Goal: Task Accomplishment & Management: Manage account settings

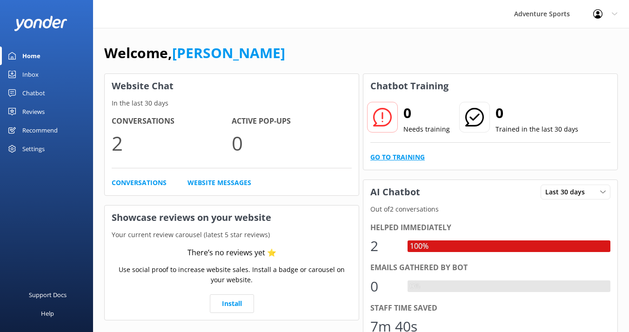
click at [398, 157] on link "Go to Training" at bounding box center [397, 157] width 54 height 10
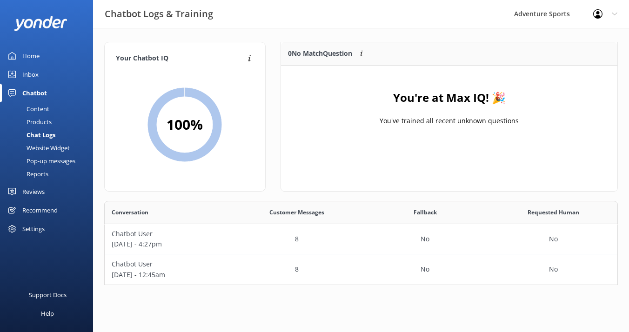
click at [32, 75] on div "Inbox" at bounding box center [30, 74] width 16 height 19
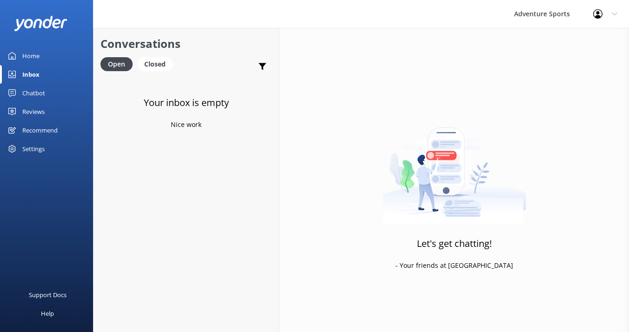
click at [33, 58] on div "Home" at bounding box center [30, 56] width 17 height 19
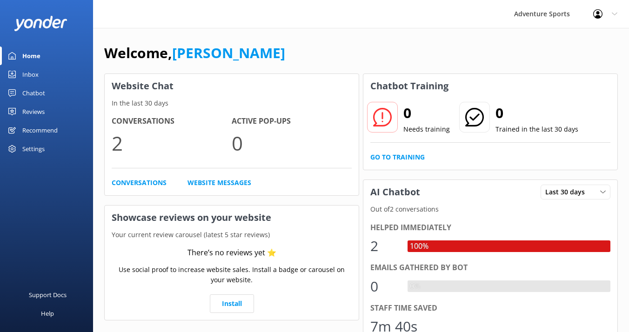
click at [33, 110] on div "Reviews" at bounding box center [33, 111] width 22 height 19
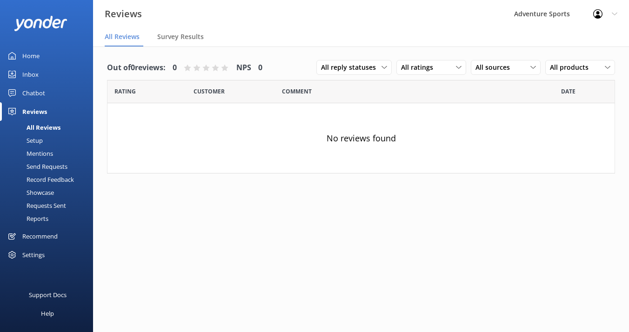
click at [33, 114] on div "Reviews" at bounding box center [34, 111] width 25 height 19
click at [34, 234] on div "Recommend" at bounding box center [39, 236] width 35 height 19
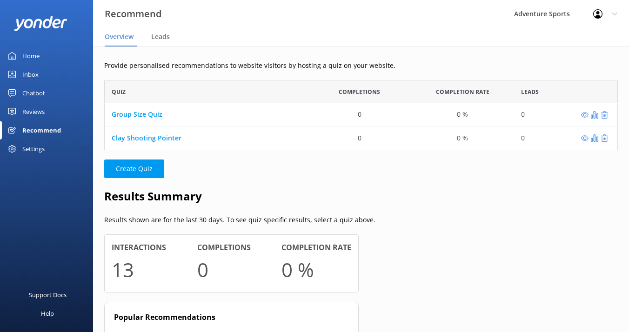
click at [32, 56] on div "Home" at bounding box center [30, 56] width 17 height 19
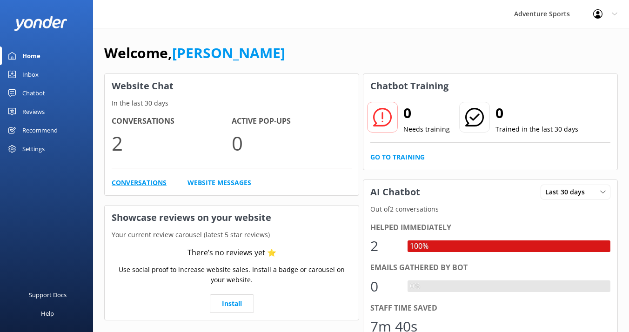
click at [140, 184] on link "Conversations" at bounding box center [139, 183] width 55 height 10
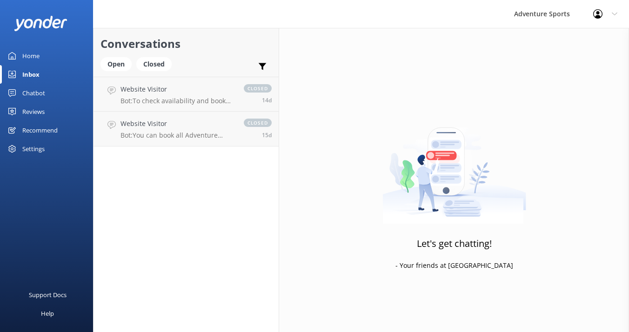
click at [28, 54] on div "Home" at bounding box center [30, 56] width 17 height 19
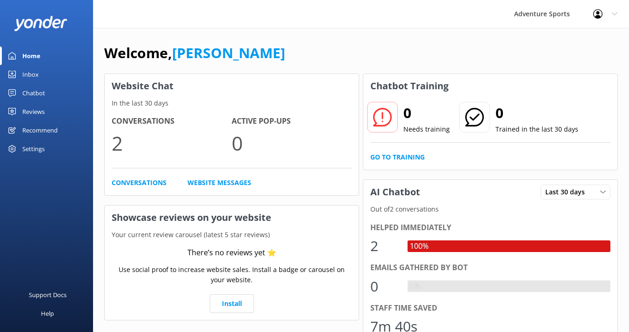
click at [35, 92] on div "Chatbot" at bounding box center [33, 93] width 23 height 19
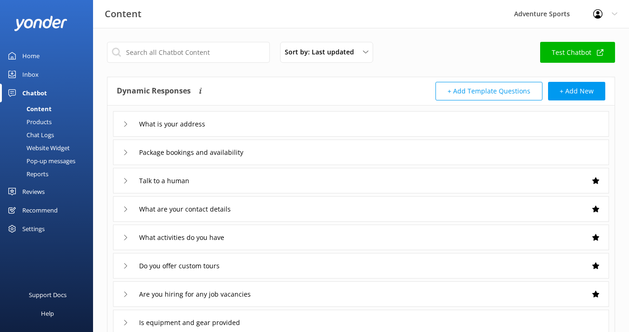
click at [125, 122] on icon at bounding box center [126, 124] width 6 height 6
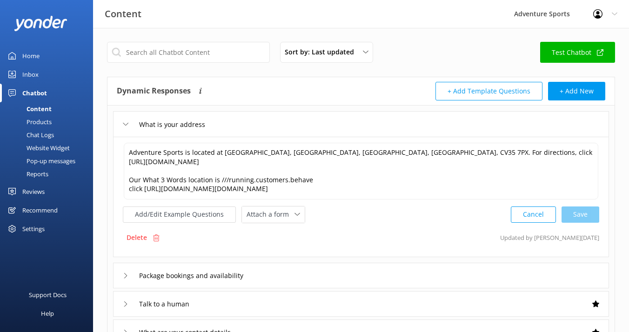
click at [125, 122] on icon at bounding box center [126, 124] width 6 height 6
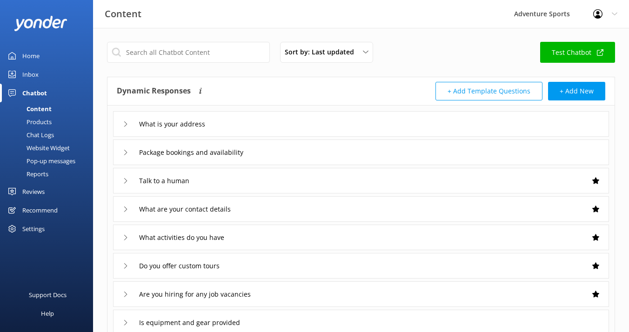
click at [126, 152] on icon at bounding box center [126, 153] width 6 height 6
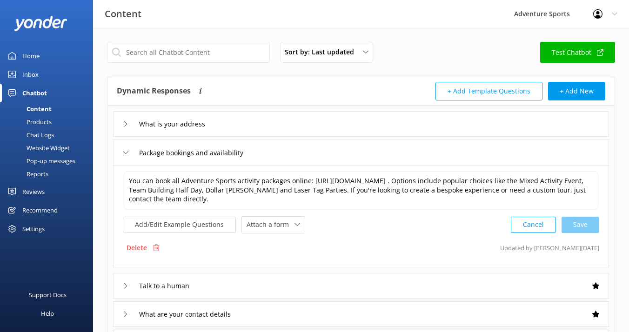
click at [124, 153] on icon at bounding box center [126, 153] width 6 height 6
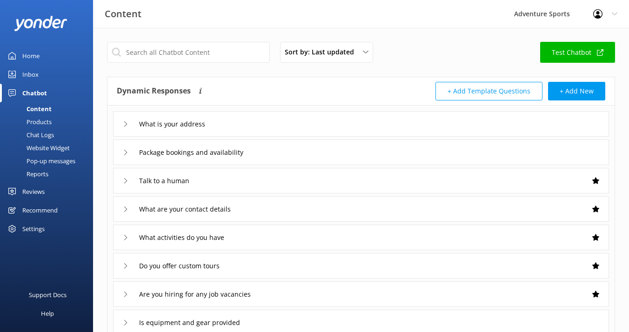
click at [126, 181] on icon at bounding box center [126, 181] width 6 height 6
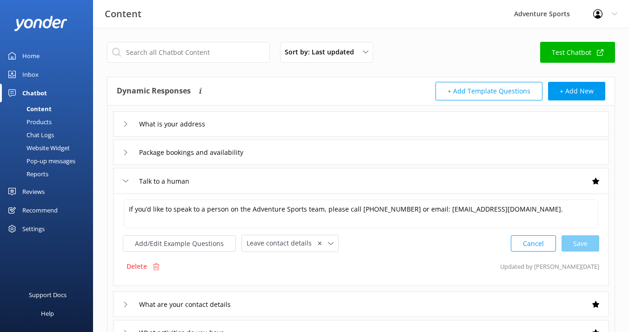
click at [126, 181] on icon at bounding box center [126, 181] width 6 height 6
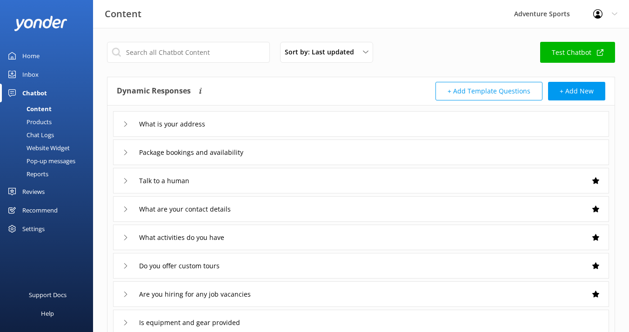
click at [126, 210] on use at bounding box center [125, 209] width 3 height 5
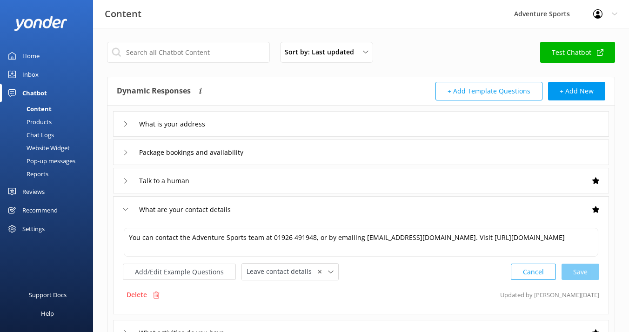
click at [126, 210] on use at bounding box center [125, 209] width 5 height 3
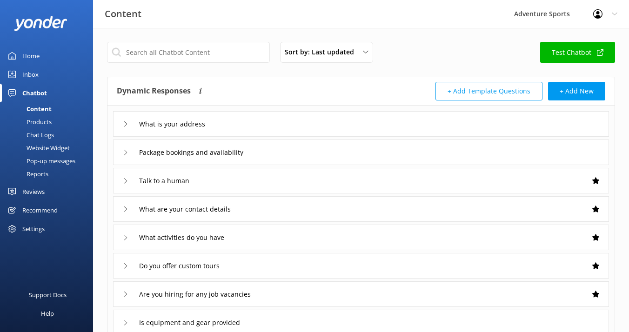
click at [126, 239] on icon at bounding box center [126, 238] width 6 height 6
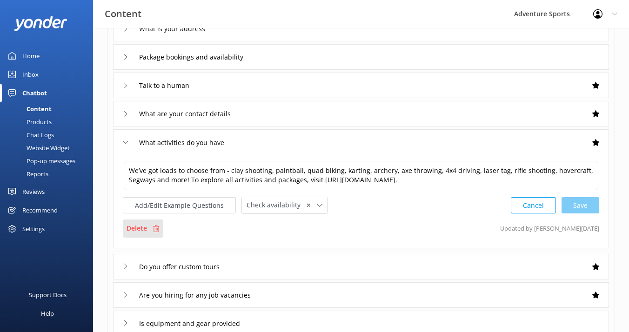
scroll to position [98, 0]
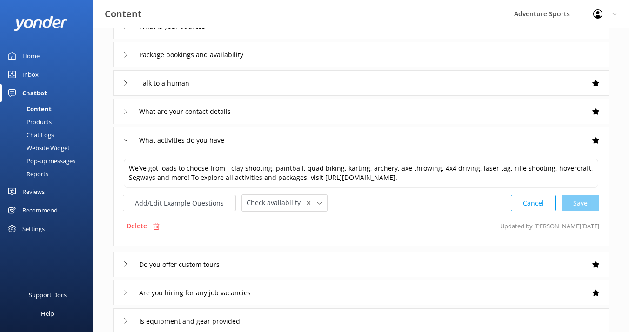
click at [127, 141] on icon at bounding box center [126, 140] width 6 height 6
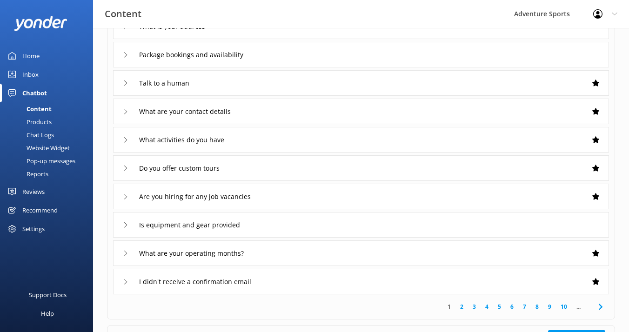
click at [126, 168] on use at bounding box center [125, 168] width 3 height 5
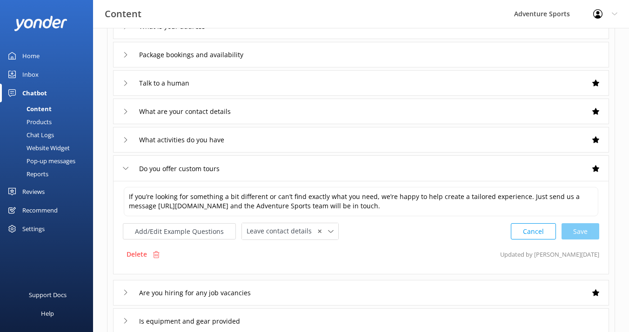
click at [127, 168] on use at bounding box center [125, 168] width 5 height 3
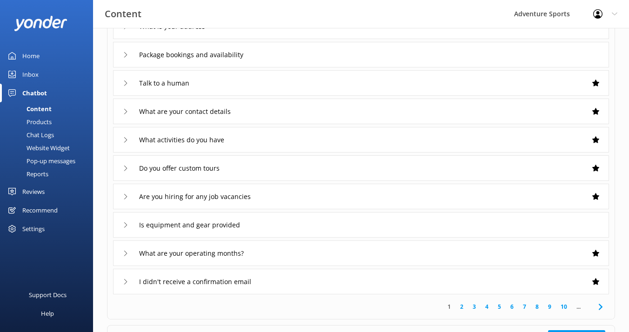
click at [126, 196] on icon at bounding box center [126, 197] width 6 height 6
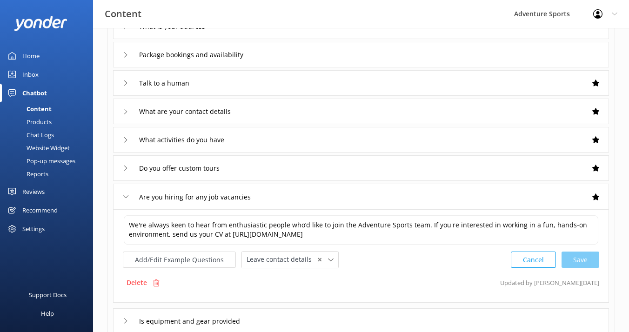
click at [126, 196] on icon at bounding box center [126, 197] width 6 height 6
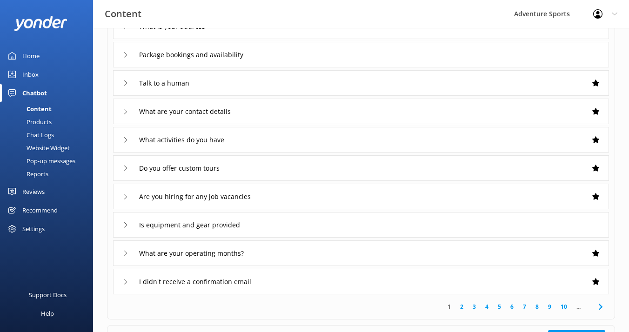
click at [126, 226] on use at bounding box center [125, 224] width 3 height 5
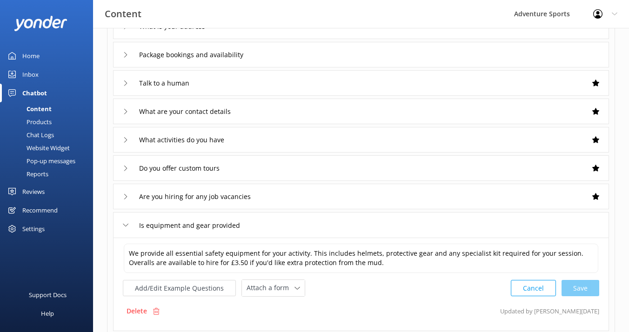
click at [130, 226] on div "Is equipment and gear provided" at bounding box center [184, 225] width 123 height 15
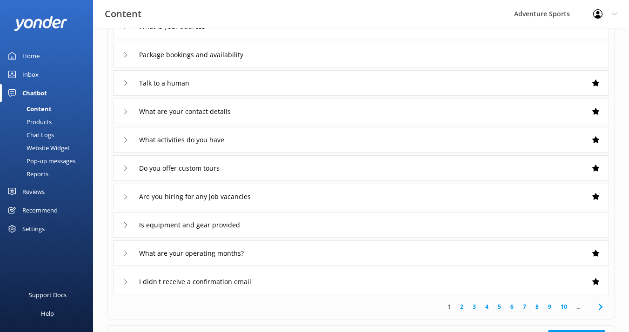
click at [127, 255] on icon at bounding box center [126, 254] width 6 height 6
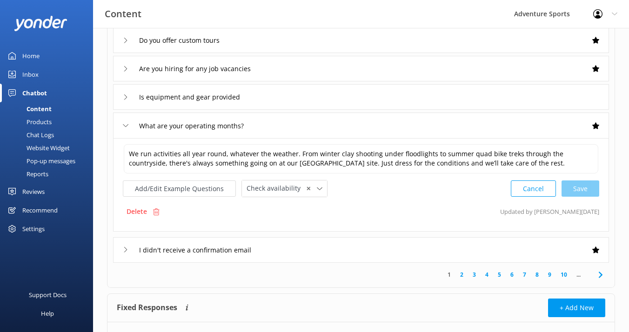
scroll to position [228, 0]
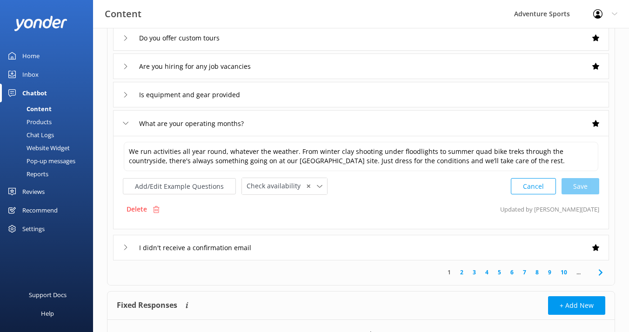
click at [126, 125] on icon at bounding box center [126, 124] width 6 height 6
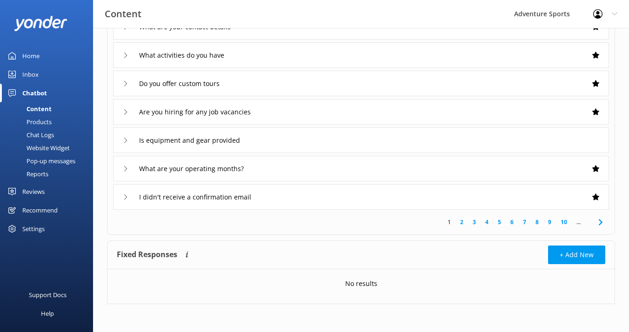
click at [126, 196] on icon at bounding box center [126, 197] width 6 height 6
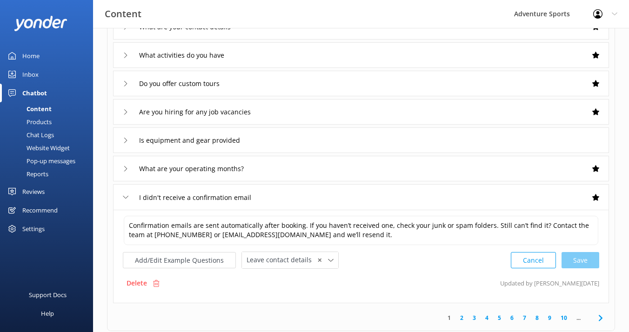
click at [122, 197] on div "I didn't receive a confirmation email" at bounding box center [361, 197] width 496 height 26
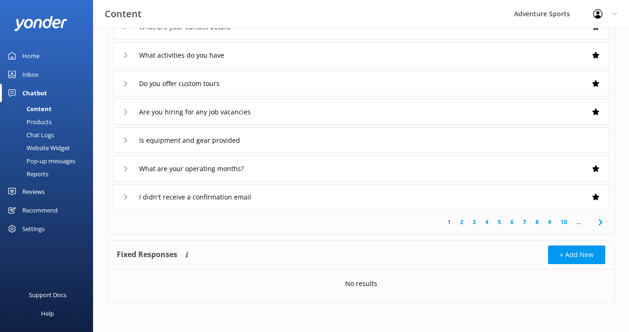
click at [462, 223] on link "2" at bounding box center [462, 222] width 13 height 9
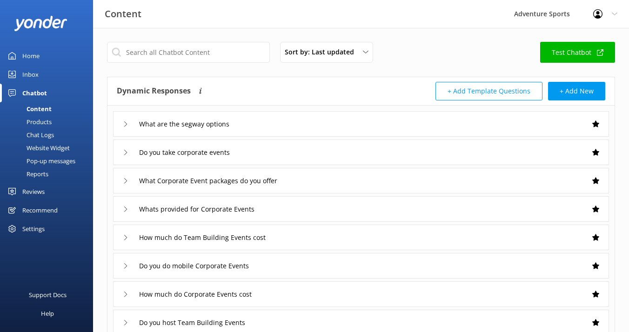
click at [124, 123] on icon at bounding box center [126, 124] width 6 height 6
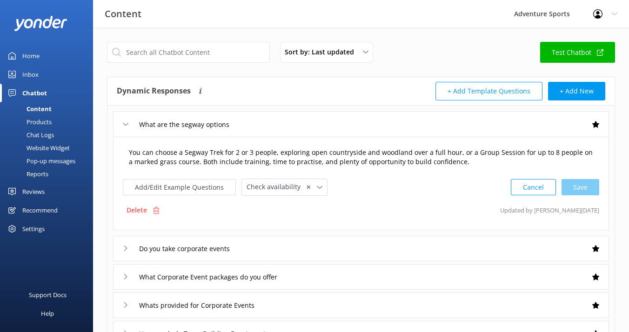
click at [469, 152] on textarea "You can choose a Segway Trek for 2 or 3 people, exploring open countryside and …" at bounding box center [361, 157] width 475 height 29
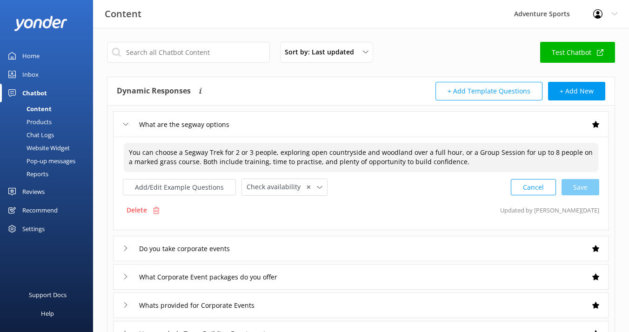
click at [447, 154] on textarea "You can choose a Segway Trek for 2 or 3 people, exploring open countryside and …" at bounding box center [361, 157] width 475 height 29
click at [459, 156] on textarea "You can choose a Segway Trek for 2 or 3 people, exploring open countryside and …" at bounding box center [361, 157] width 475 height 29
click at [124, 248] on icon at bounding box center [126, 249] width 6 height 6
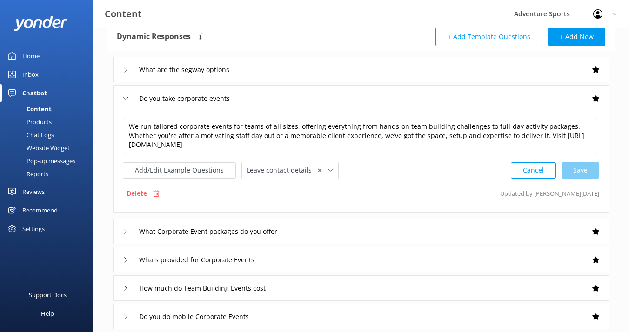
scroll to position [67, 0]
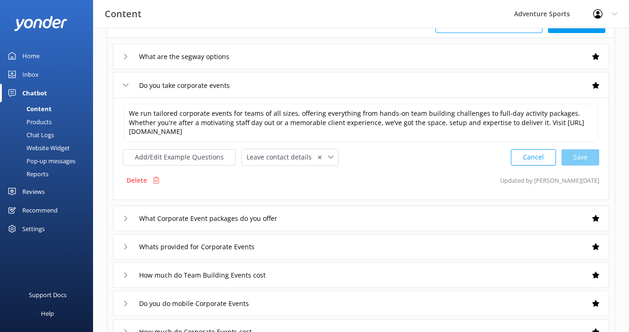
click at [126, 218] on use at bounding box center [125, 218] width 3 height 5
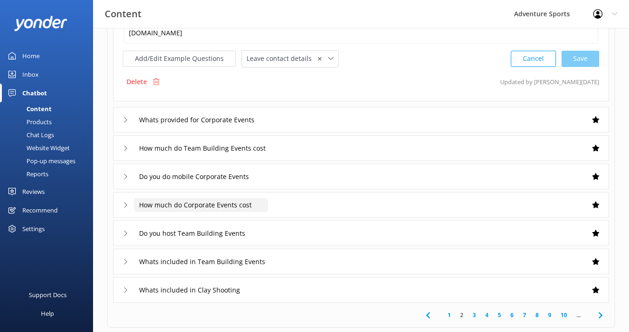
scroll to position [201, 0]
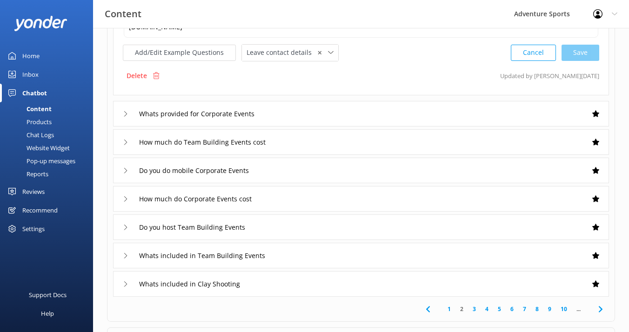
click at [124, 112] on icon at bounding box center [126, 114] width 6 height 6
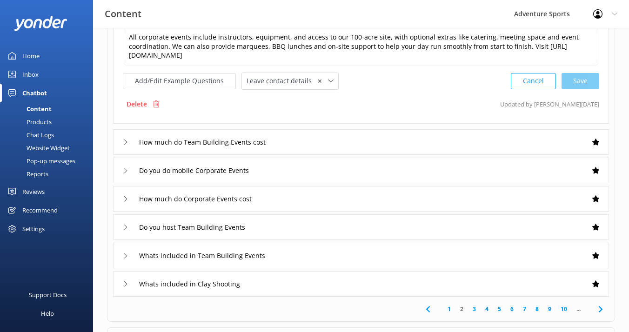
click at [126, 169] on icon at bounding box center [126, 171] width 6 height 6
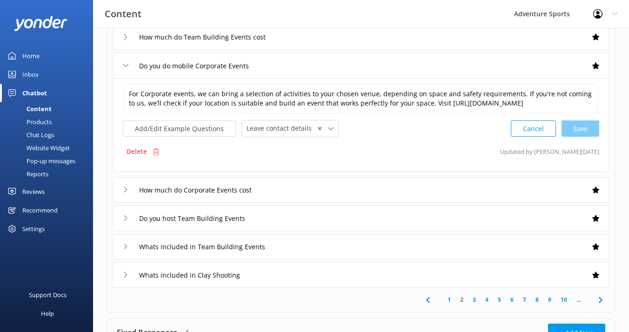
click at [126, 66] on icon at bounding box center [126, 66] width 6 height 6
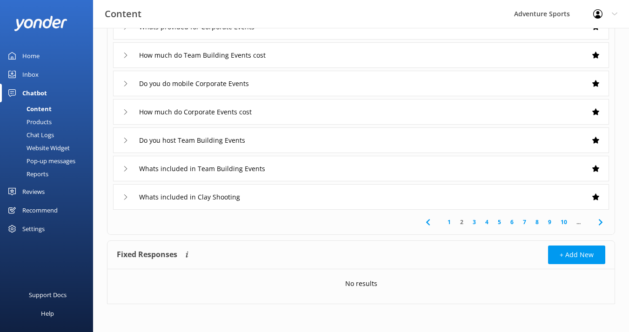
scroll to position [182, 0]
click at [126, 139] on icon at bounding box center [126, 141] width 6 height 6
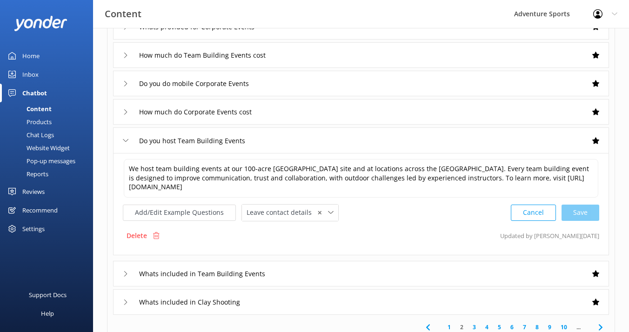
click at [123, 141] on icon at bounding box center [126, 141] width 6 height 6
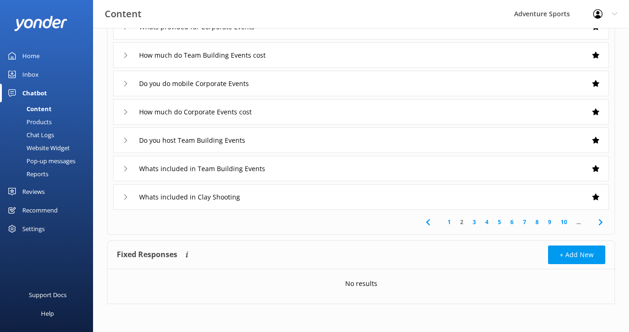
click at [126, 199] on icon at bounding box center [126, 197] width 6 height 6
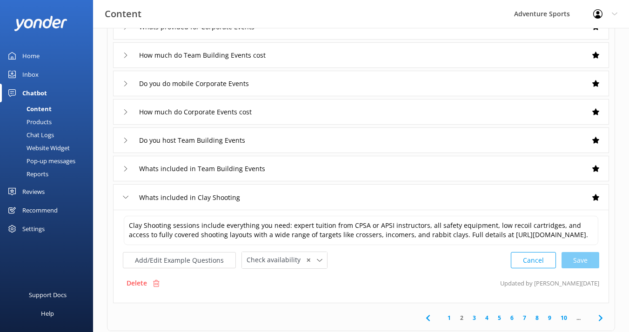
click at [126, 199] on use at bounding box center [125, 197] width 5 height 3
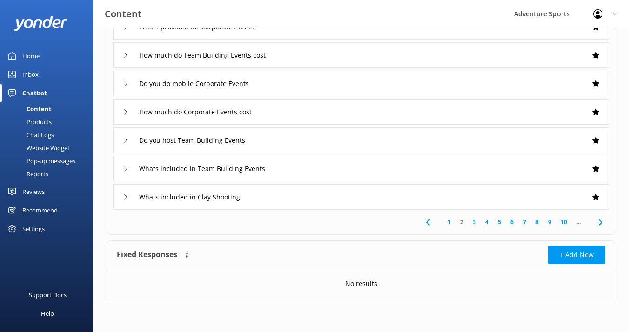
click at [475, 221] on link "3" at bounding box center [474, 222] width 13 height 9
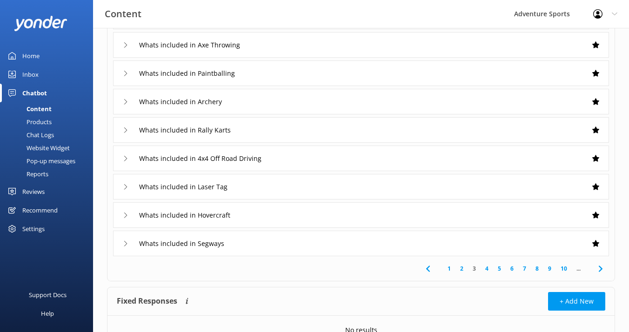
scroll to position [152, 0]
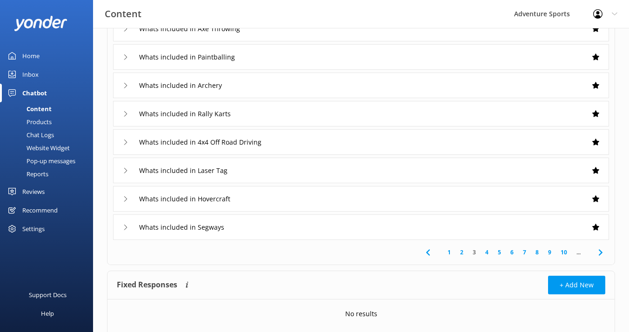
click at [486, 252] on link "4" at bounding box center [487, 252] width 13 height 9
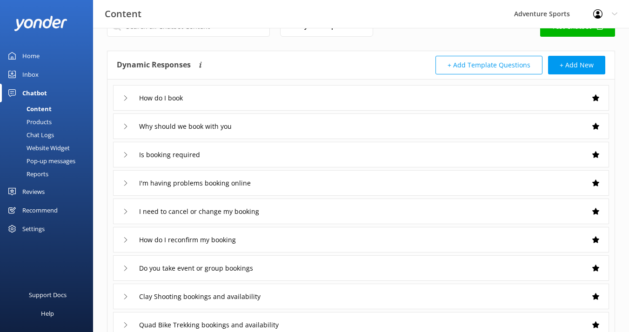
scroll to position [27, 0]
click at [149, 98] on input "How do I book" at bounding box center [165, 97] width 63 height 14
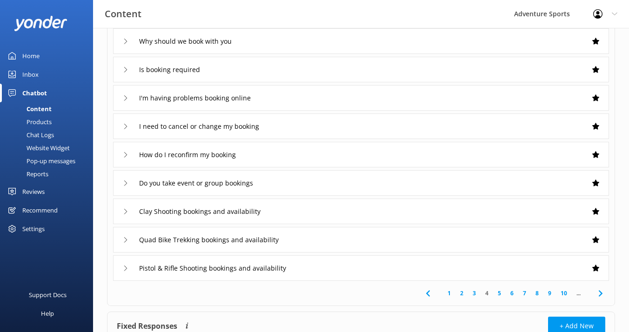
scroll to position [214, 0]
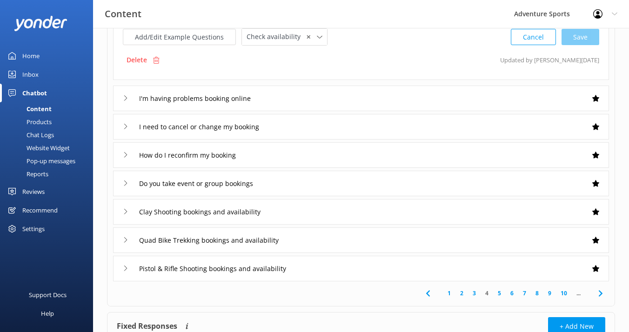
scroll to position [213, 0]
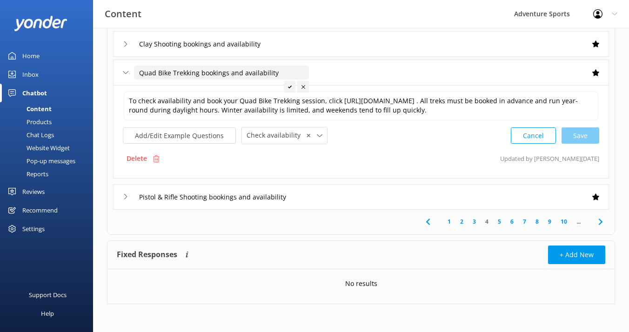
scroll to position [287, 0]
click at [500, 222] on link "5" at bounding box center [499, 221] width 13 height 9
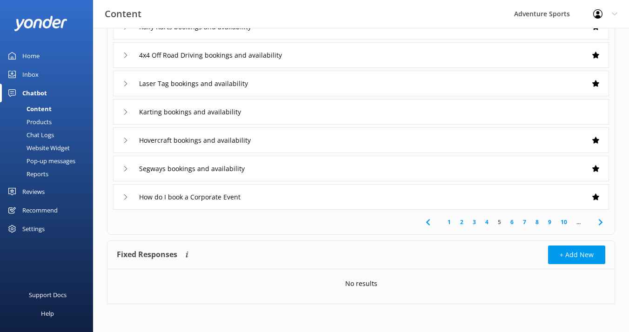
scroll to position [182, 0]
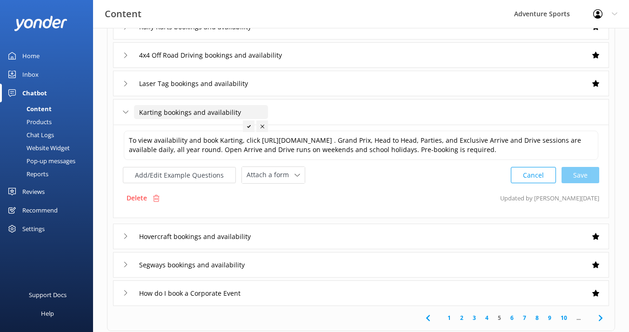
click at [542, 183] on button "Cancel" at bounding box center [533, 175] width 45 height 16
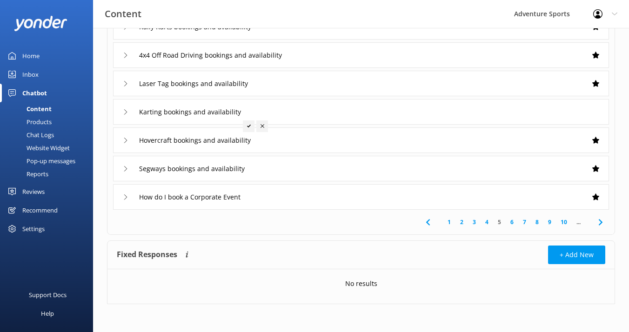
click at [510, 221] on link "6" at bounding box center [512, 222] width 13 height 9
click at [508, 222] on link "7" at bounding box center [509, 222] width 13 height 9
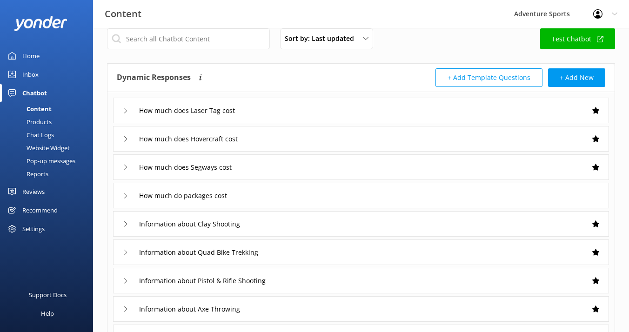
scroll to position [15, 0]
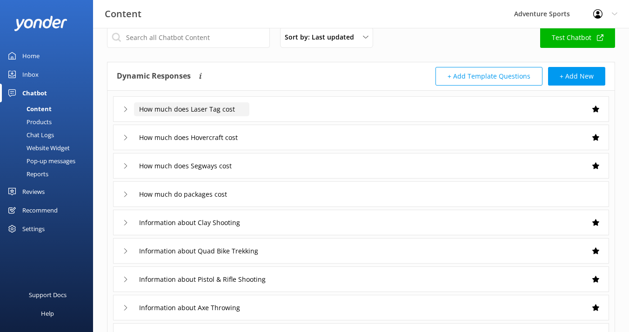
click at [213, 111] on input "How much does Laser Tag cost" at bounding box center [191, 109] width 115 height 14
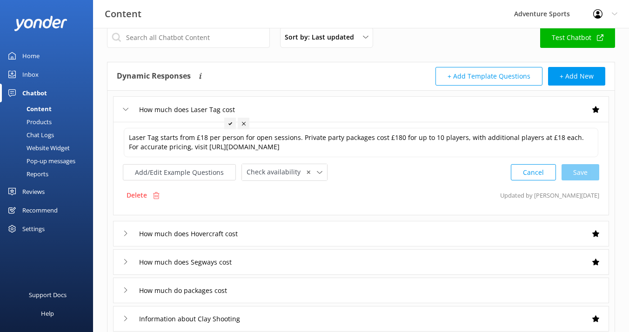
click at [122, 107] on div "How much does Laser Tag cost" at bounding box center [361, 109] width 496 height 26
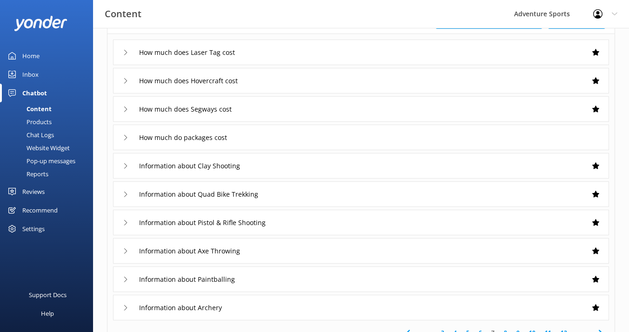
scroll to position [92, 0]
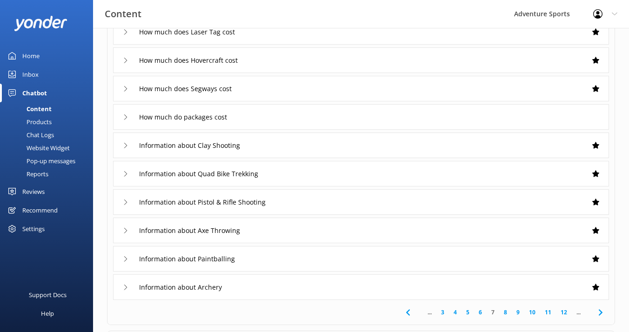
click at [481, 314] on link "6" at bounding box center [480, 312] width 13 height 9
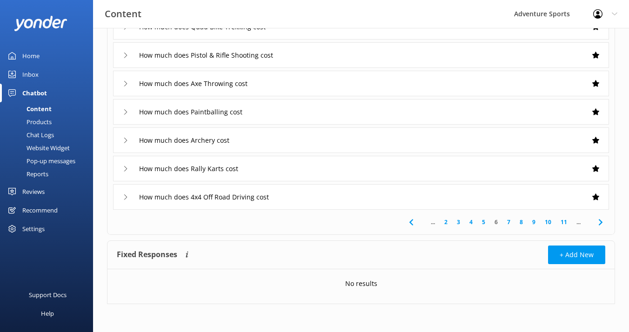
scroll to position [182, 0]
click at [510, 224] on link "7" at bounding box center [509, 222] width 13 height 9
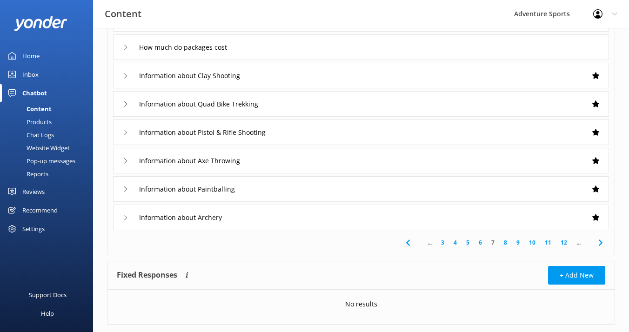
scroll to position [167, 0]
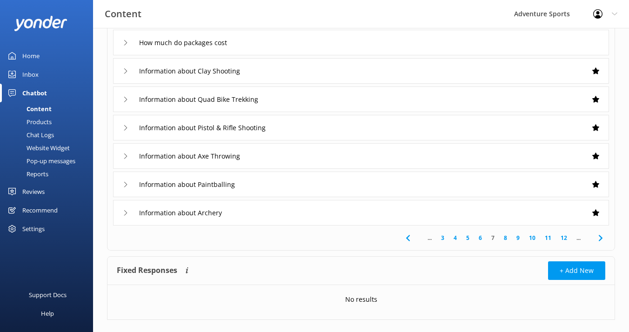
click at [504, 237] on link "8" at bounding box center [505, 238] width 13 height 9
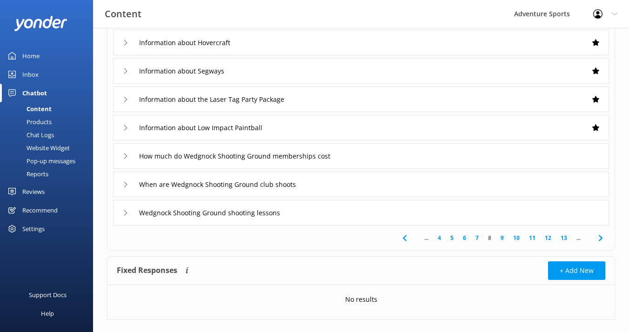
scroll to position [168, 0]
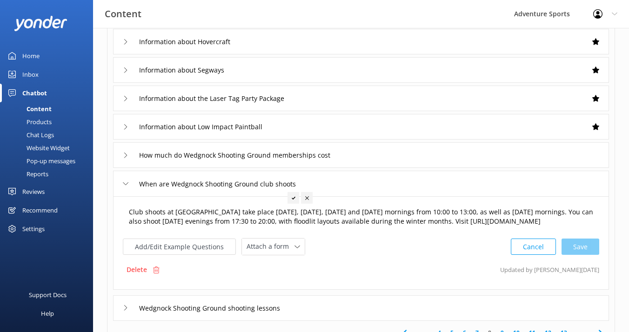
click at [157, 224] on textarea "Club shoots at [GEOGRAPHIC_DATA] take place [DATE], [DATE], [DATE] and [DATE] m…" at bounding box center [361, 216] width 475 height 29
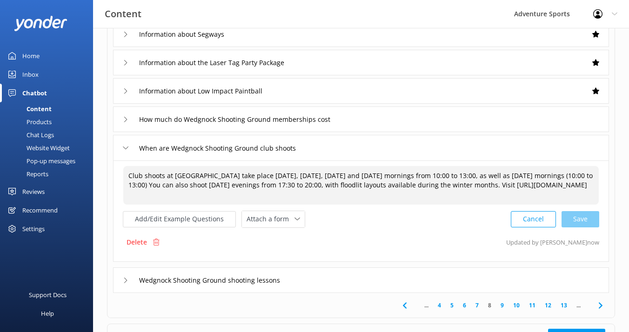
scroll to position [210, 0]
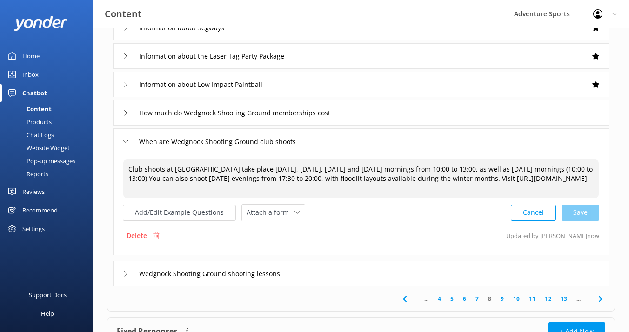
click at [323, 188] on textarea "Club shoots at [GEOGRAPHIC_DATA] take place [DATE], [DATE], [DATE] and [DATE] m…" at bounding box center [361, 179] width 476 height 39
click at [566, 179] on textarea "Club shoots at [GEOGRAPHIC_DATA] take place [DATE], [DATE], [DATE] and [DATE] m…" at bounding box center [361, 179] width 476 height 39
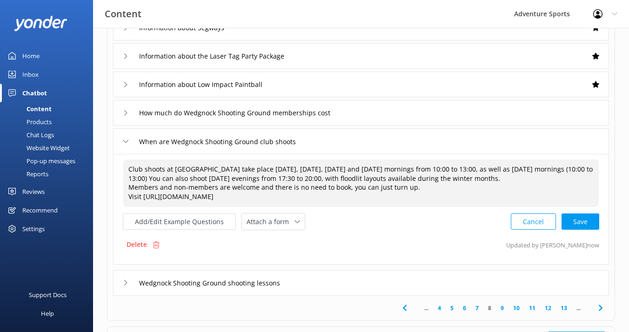
click at [580, 226] on div "Cancel Save" at bounding box center [555, 221] width 88 height 17
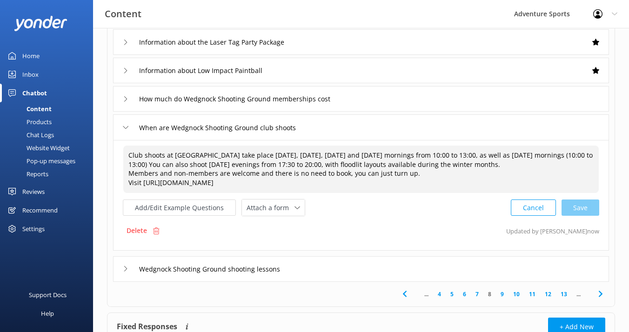
scroll to position [226, 0]
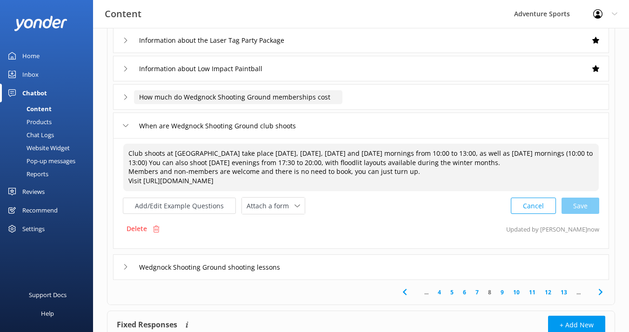
type textarea "Club shoots at [GEOGRAPHIC_DATA] take place [DATE], [DATE], [DATE] and [DATE] m…"
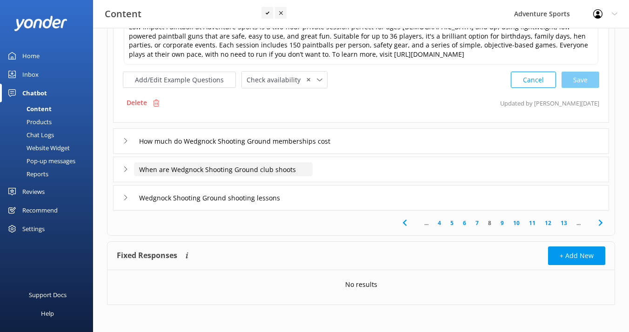
scroll to position [295, 0]
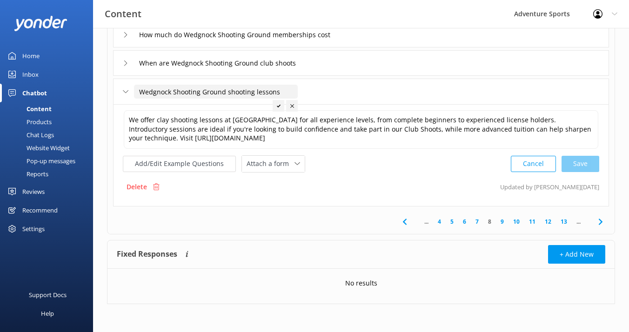
scroll to position [287, 0]
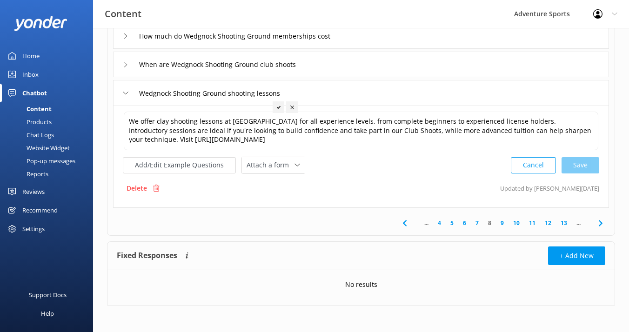
click at [500, 222] on link "9" at bounding box center [502, 223] width 13 height 9
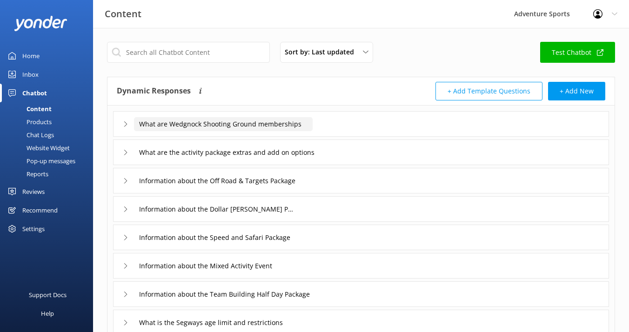
click at [259, 125] on input "What are Wedgnock Shooting Ground memberships" at bounding box center [223, 124] width 179 height 14
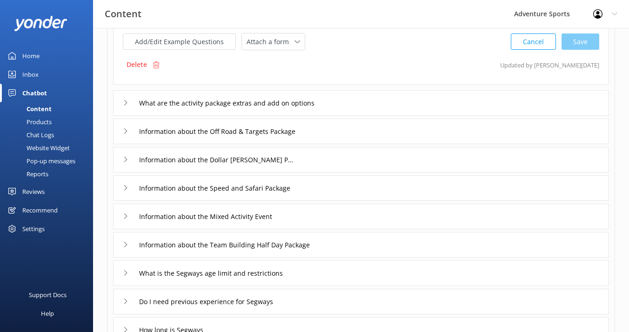
scroll to position [165, 0]
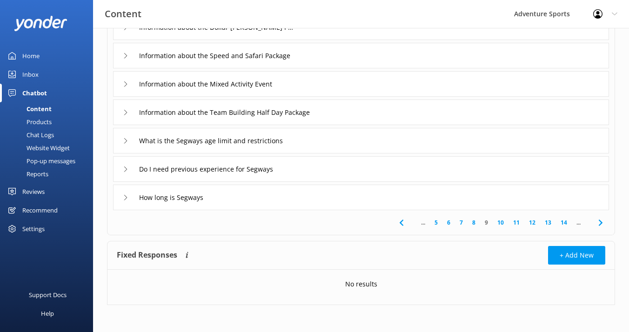
scroll to position [287, 0]
click at [501, 224] on link "10" at bounding box center [501, 223] width 16 height 9
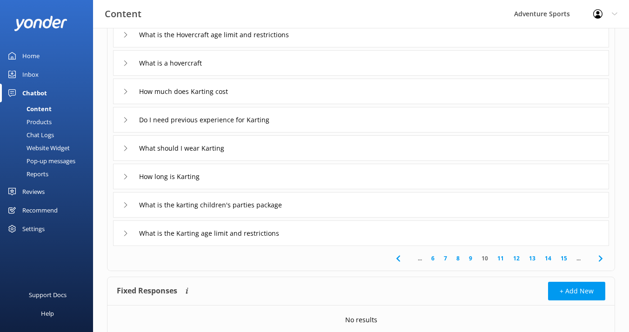
scroll to position [149, 0]
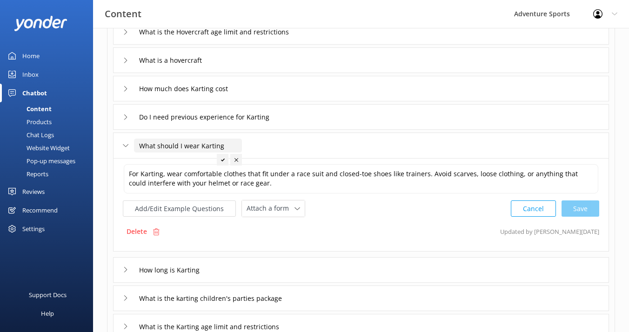
scroll to position [163, 0]
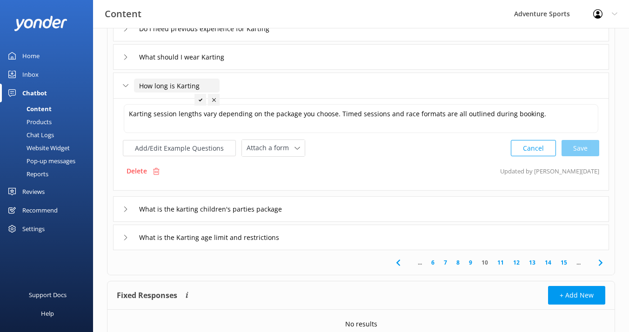
scroll to position [243, 0]
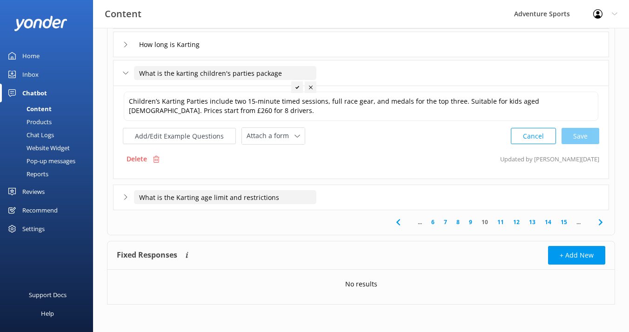
scroll to position [278, 0]
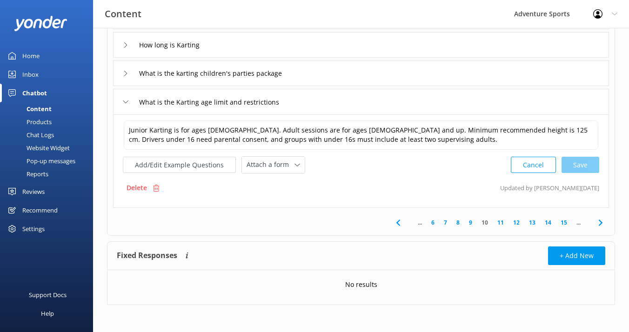
click at [501, 220] on link "11" at bounding box center [501, 222] width 16 height 9
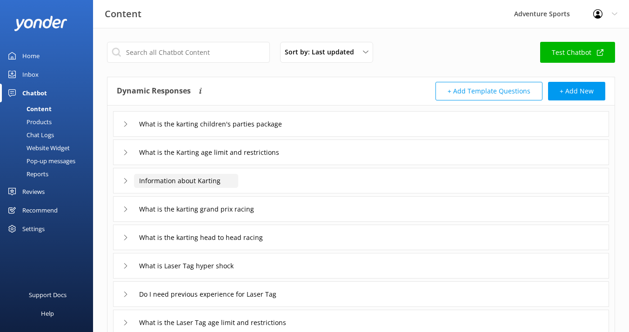
click at [202, 131] on input "Information about Karting" at bounding box center [225, 124] width 182 height 14
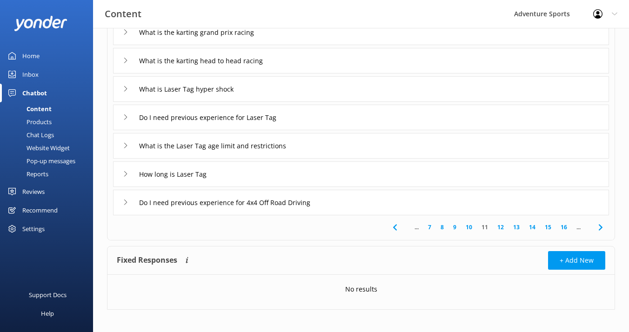
scroll to position [286, 0]
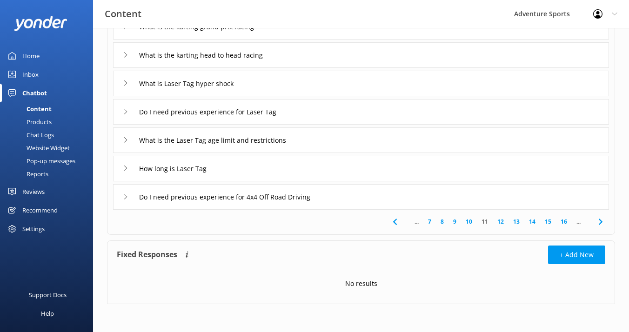
click at [498, 226] on link "12" at bounding box center [501, 221] width 16 height 9
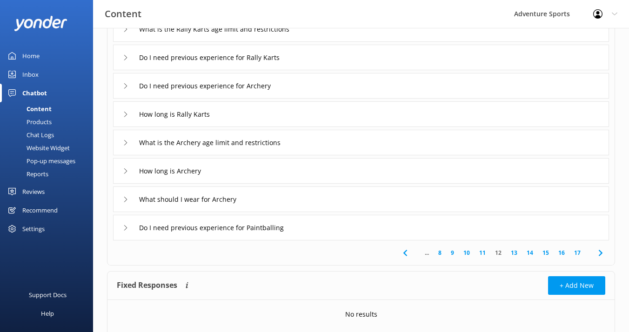
scroll to position [155, 0]
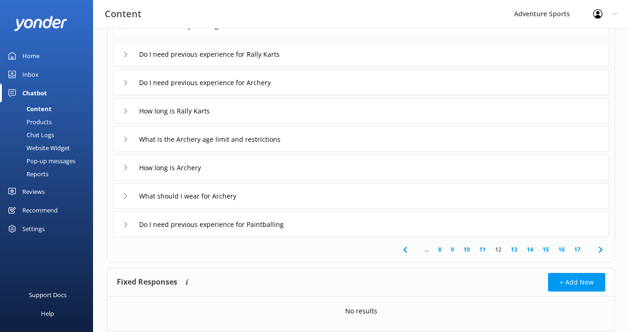
click at [516, 249] on link "13" at bounding box center [514, 249] width 16 height 9
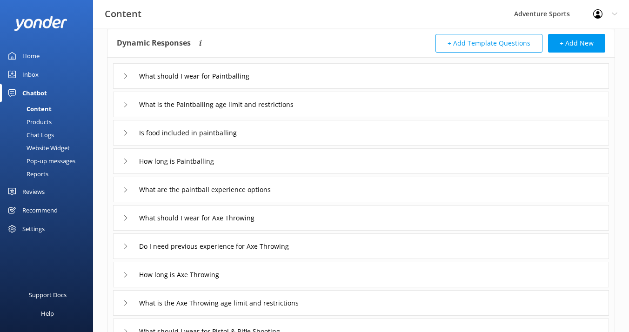
scroll to position [49, 0]
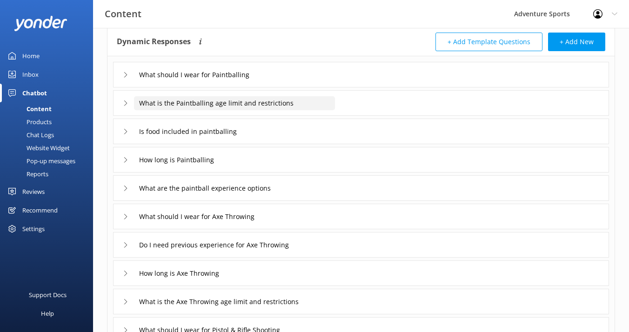
click at [228, 82] on input "What is the Paintballing age limit and restrictions" at bounding box center [204, 75] width 141 height 14
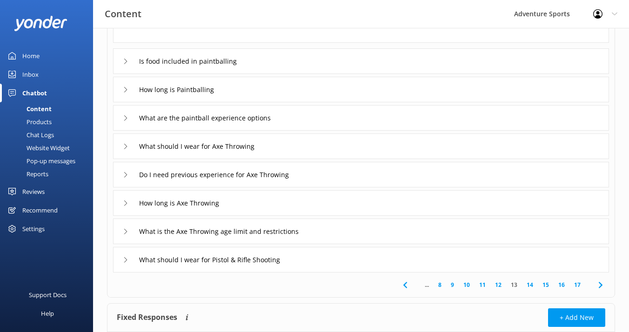
scroll to position [227, 0]
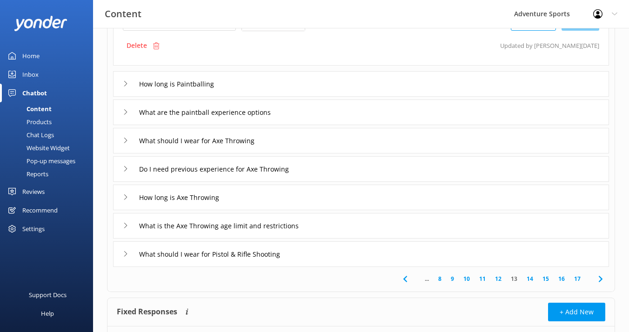
scroll to position [231, 0]
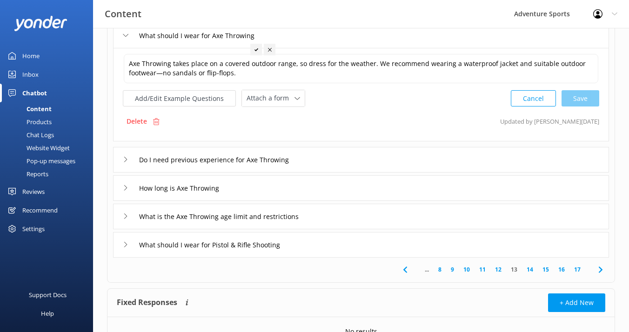
click at [534, 270] on link "14" at bounding box center [530, 269] width 16 height 9
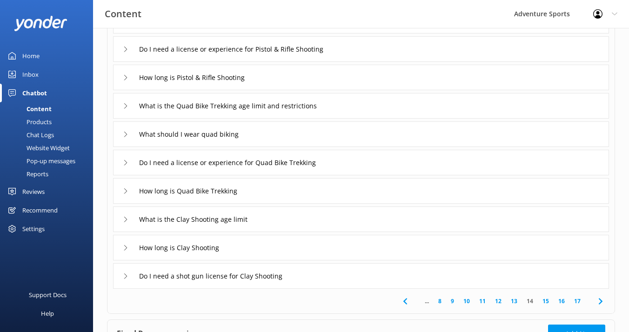
scroll to position [105, 0]
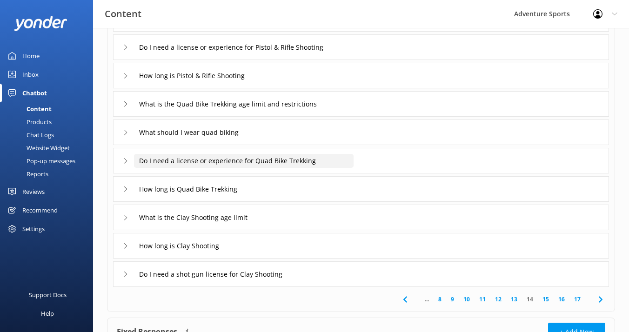
click at [274, 26] on input "Do I need a license or experience for Quad Bike Trekking" at bounding box center [227, 19] width 186 height 14
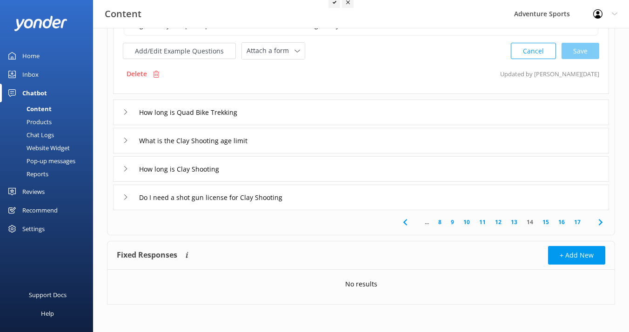
scroll to position [278, 0]
click at [547, 221] on link "15" at bounding box center [546, 222] width 16 height 9
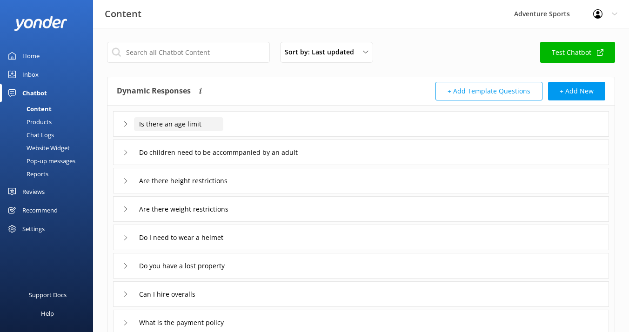
click at [190, 125] on input "Is there an age limit" at bounding box center [178, 124] width 89 height 14
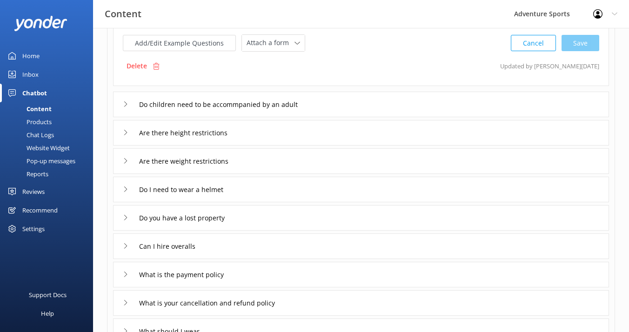
scroll to position [145, 0]
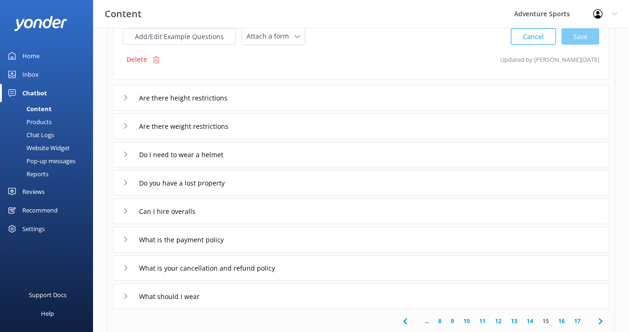
scroll to position [180, 0]
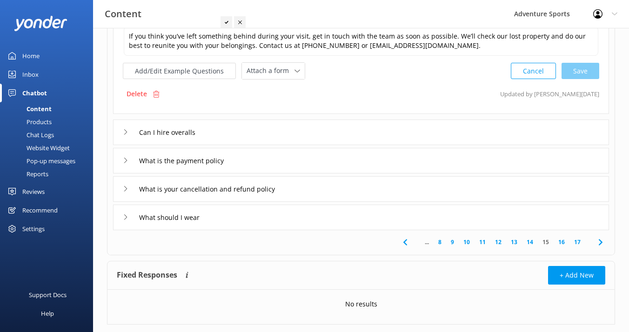
scroll to position [260, 0]
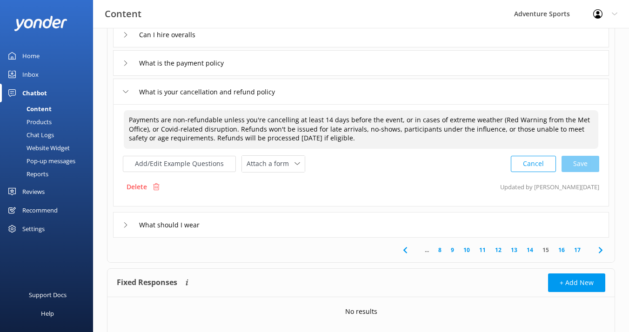
drag, startPoint x: 233, startPoint y: 128, endPoint x: 148, endPoint y: 129, distance: 85.2
click at [148, 129] on textarea "Payments are non-refundable unless you're cancelling at least 14 days before th…" at bounding box center [361, 129] width 475 height 39
click at [233, 134] on textarea "Payments are non-refundable unless you're cancelling at least 14 days before th…" at bounding box center [361, 129] width 475 height 39
click at [585, 156] on div "Cancel Save" at bounding box center [555, 163] width 88 height 17
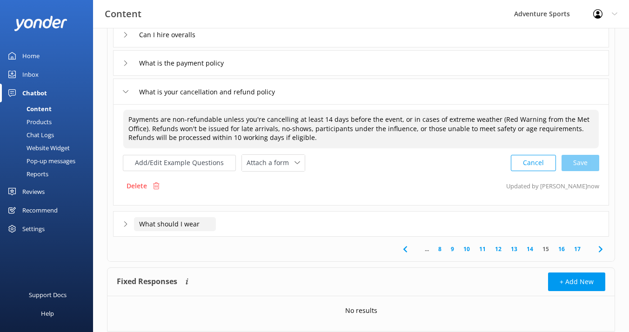
type textarea "Payments are non-refundable unless you're cancelling at least 14 days before th…"
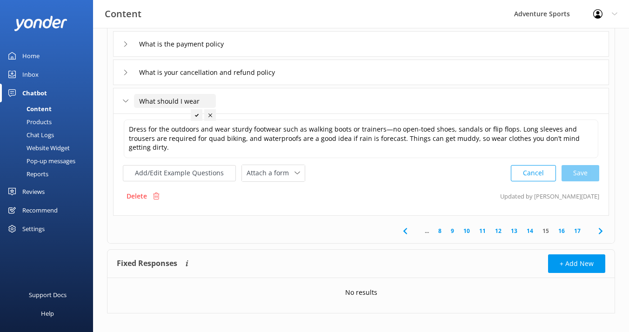
scroll to position [278, 0]
click at [562, 228] on link "16" at bounding box center [562, 232] width 16 height 9
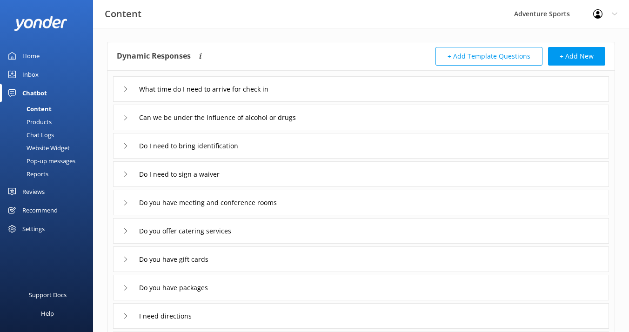
scroll to position [35, 0]
click at [218, 86] on input "What time do I need to arrive for check in" at bounding box center [218, 89] width 168 height 14
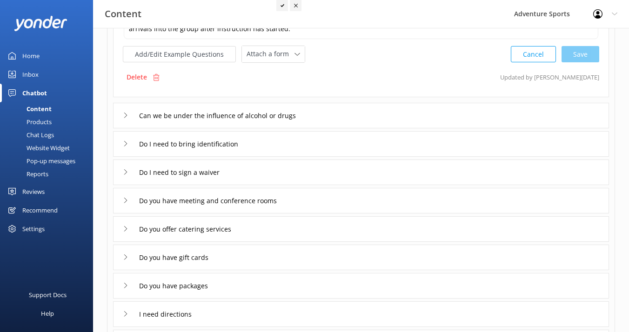
scroll to position [138, 0]
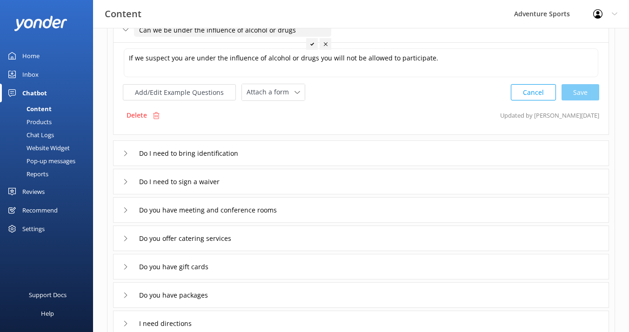
scroll to position [125, 0]
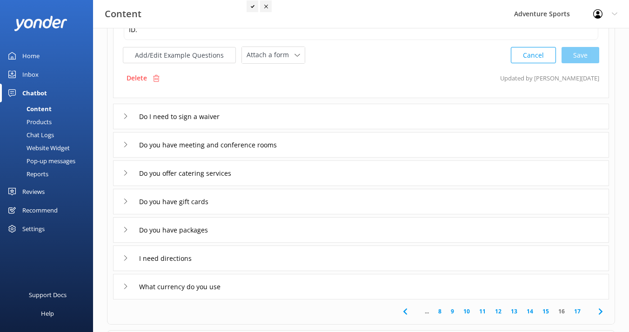
scroll to position [193, 0]
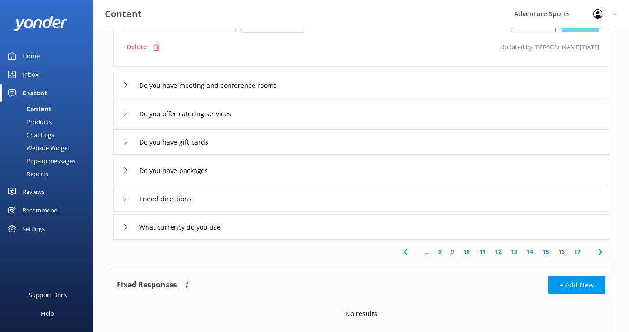
scroll to position [255, 0]
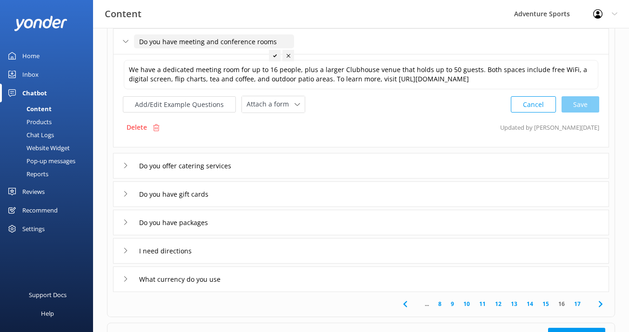
scroll to position [201, 0]
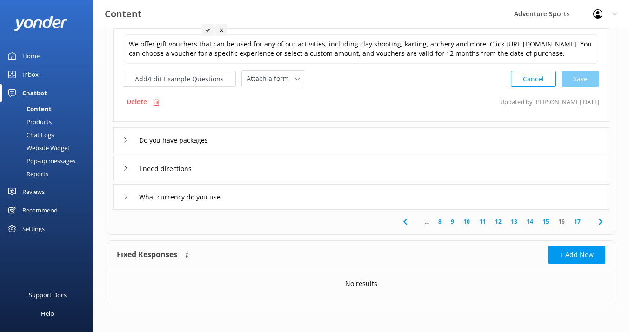
scroll to position [287, 0]
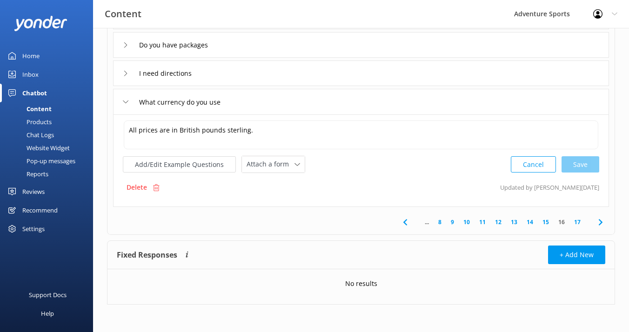
click at [578, 223] on link "17" at bounding box center [578, 222] width 16 height 9
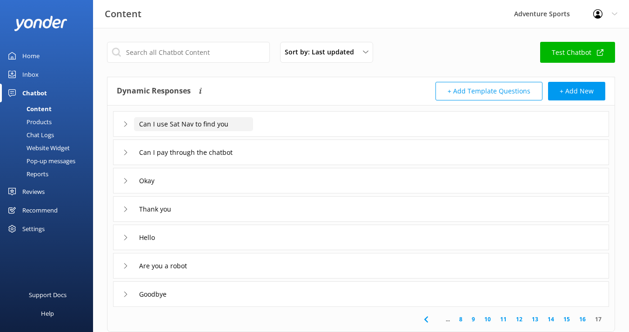
click at [211, 127] on input "Can I use Sat Nav to find you" at bounding box center [193, 124] width 119 height 14
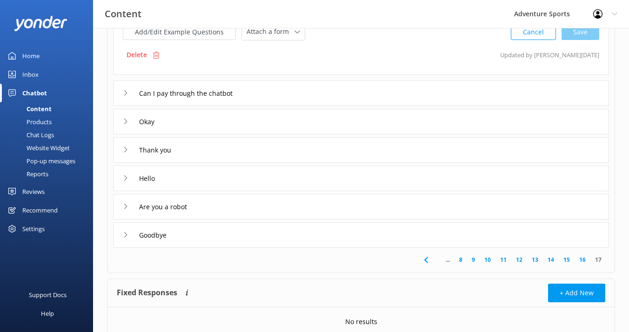
scroll to position [157, 0]
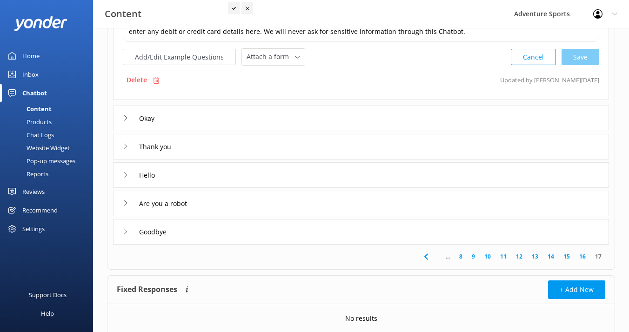
scroll to position [161, 0]
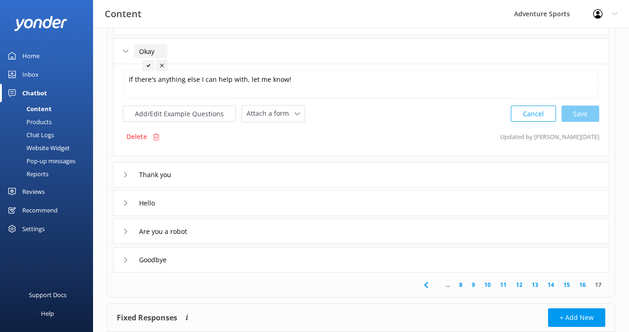
scroll to position [126, 0]
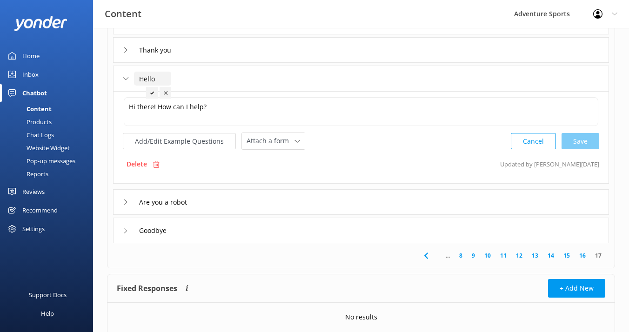
scroll to position [167, 0]
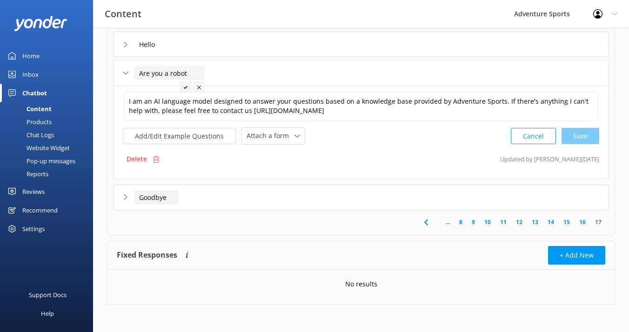
scroll to position [193, 0]
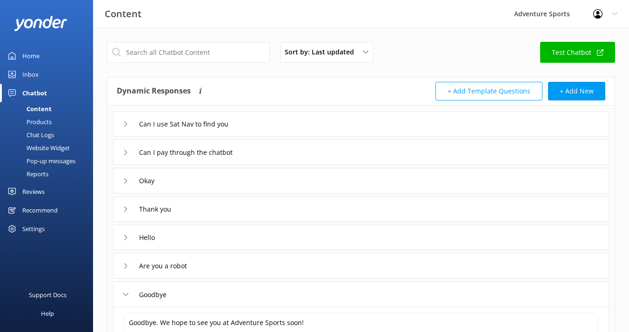
click at [39, 93] on div "Chatbot" at bounding box center [34, 93] width 25 height 19
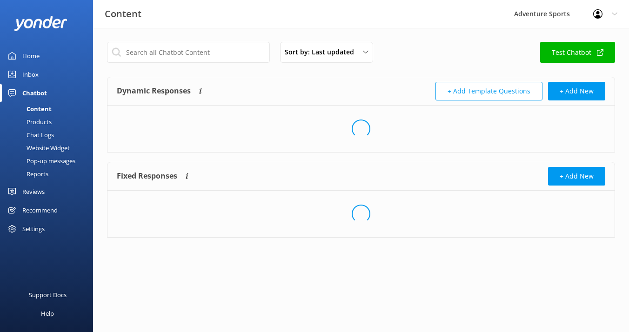
click at [35, 228] on div "Settings" at bounding box center [33, 229] width 22 height 19
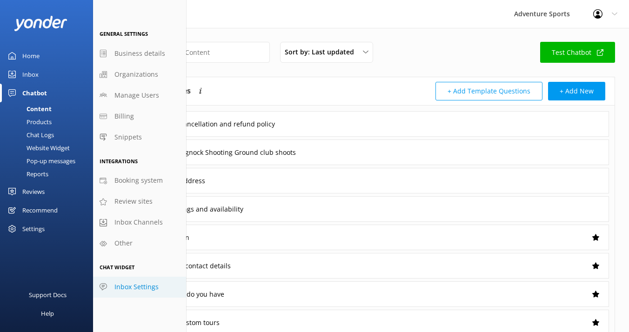
click at [134, 290] on span "Inbox Settings" at bounding box center [136, 287] width 44 height 10
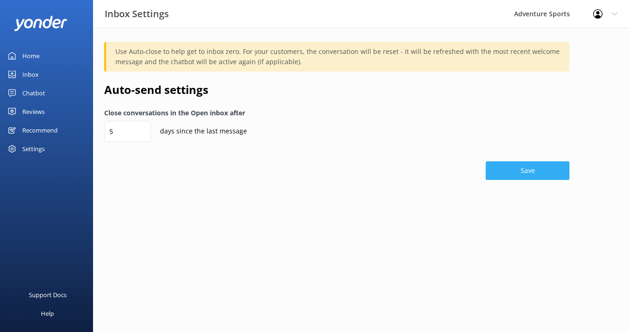
click at [501, 174] on button "Save" at bounding box center [528, 170] width 84 height 19
click at [51, 152] on div "Settings" at bounding box center [46, 149] width 93 height 19
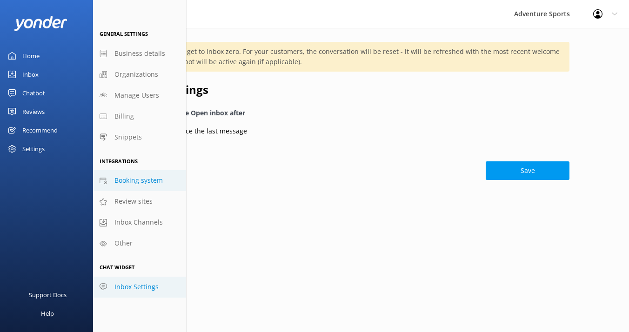
click at [141, 179] on span "Booking system" at bounding box center [138, 180] width 48 height 10
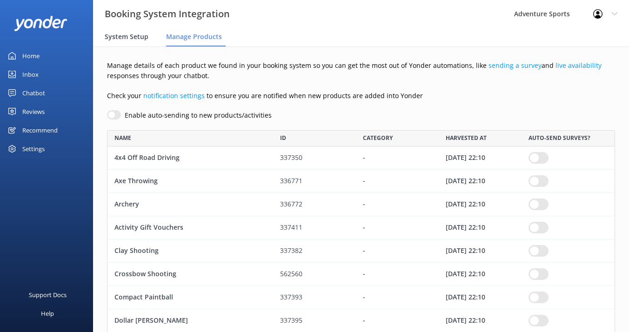
click at [127, 36] on span "System Setup" at bounding box center [127, 36] width 44 height 9
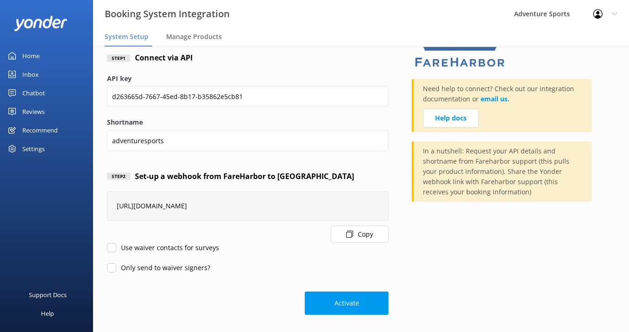
scroll to position [55, 0]
click at [34, 53] on div "Home" at bounding box center [30, 56] width 17 height 19
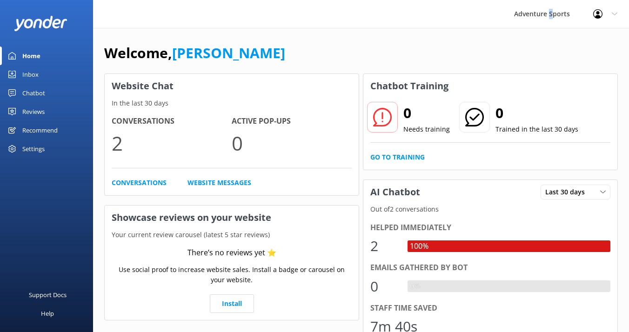
click at [551, 17] on div "Adventure Sports" at bounding box center [542, 14] width 79 height 28
click at [529, 14] on div "Adventure Sports" at bounding box center [542, 14] width 79 height 28
click at [618, 13] on div "Profile Settings Logout" at bounding box center [605, 14] width 47 height 28
click at [575, 40] on link "Profile Settings" at bounding box center [582, 39] width 93 height 23
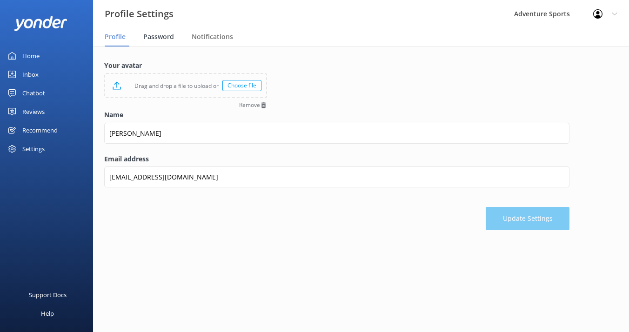
click at [163, 38] on span "Password" at bounding box center [158, 36] width 31 height 9
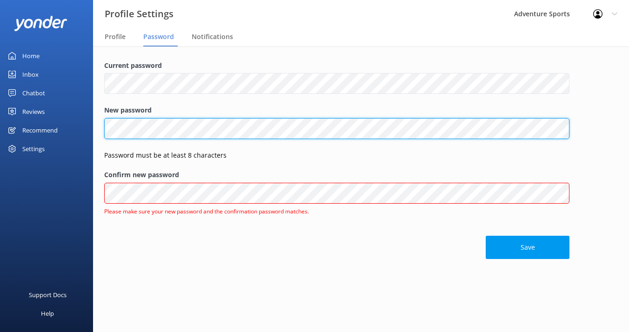
click at [69, 133] on div "Profile Settings Adventure Sports Profile Settings Logout Profile Password Noti…" at bounding box center [314, 190] width 629 height 286
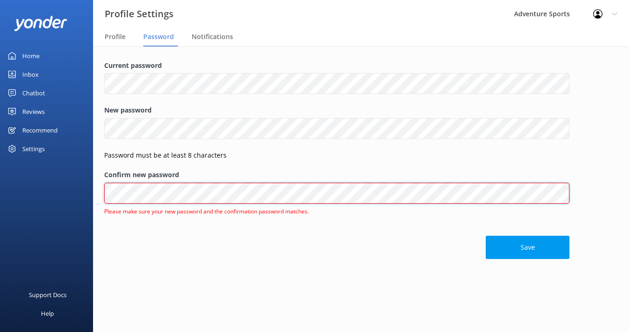
click at [97, 194] on div "Current password New password Password must be at least 8 characters Confirm ne…" at bounding box center [361, 162] width 536 height 231
click at [496, 247] on button "Save" at bounding box center [528, 247] width 84 height 23
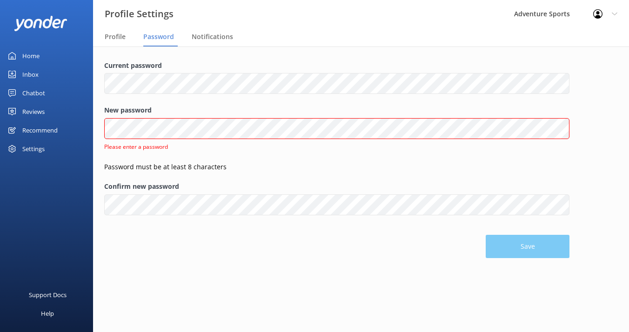
click at [315, 167] on p "Password must be at least 8 characters" at bounding box center [336, 167] width 465 height 10
click at [615, 13] on icon at bounding box center [615, 14] width 6 height 6
click at [572, 65] on link "Logout" at bounding box center [582, 62] width 93 height 23
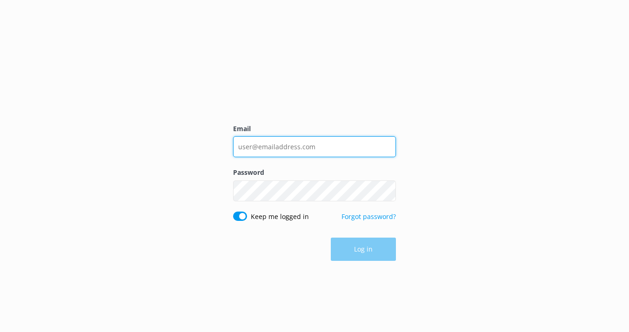
type input "[EMAIL_ADDRESS][DOMAIN_NAME]"
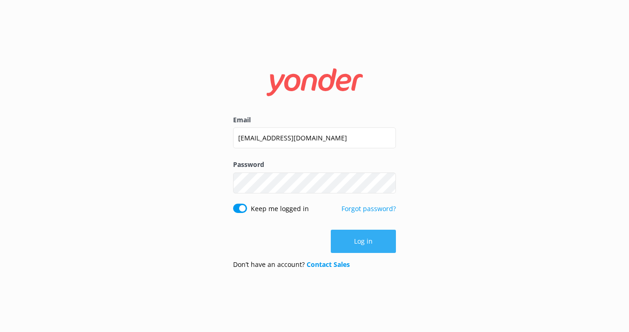
click at [365, 245] on button "Log in" at bounding box center [363, 241] width 65 height 23
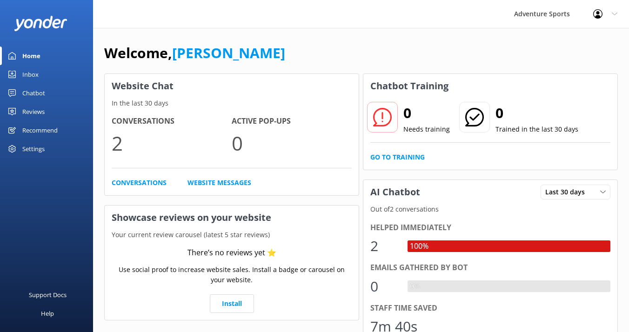
click at [32, 74] on div "Inbox" at bounding box center [30, 74] width 16 height 19
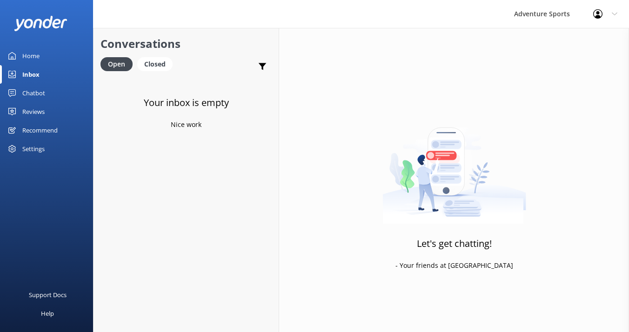
click at [31, 94] on div "Chatbot" at bounding box center [33, 93] width 23 height 19
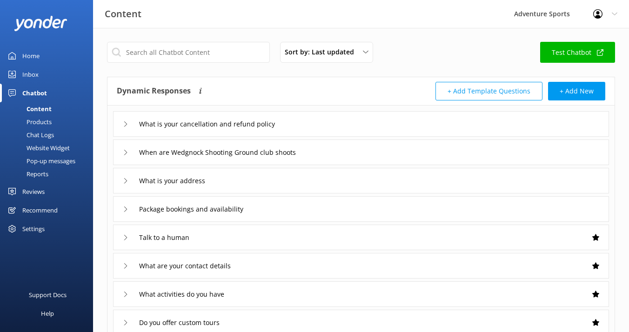
click at [588, 52] on link "Test Chatbot" at bounding box center [577, 52] width 75 height 21
click at [351, 53] on span "Sort by: Last updated" at bounding box center [322, 52] width 75 height 10
click at [342, 56] on span "Sort by: Last updated" at bounding box center [322, 52] width 75 height 10
click at [37, 134] on div "Chat Logs" at bounding box center [30, 134] width 48 height 13
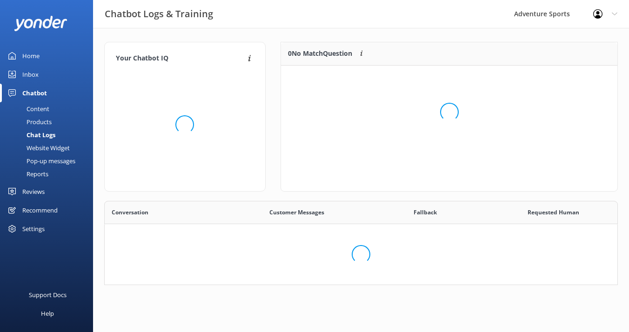
scroll to position [84, 514]
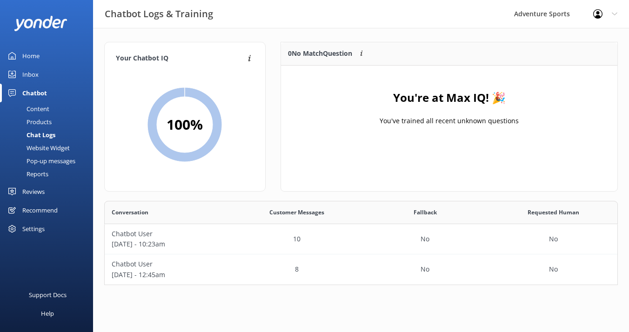
click at [42, 149] on div "Website Widget" at bounding box center [38, 147] width 64 height 13
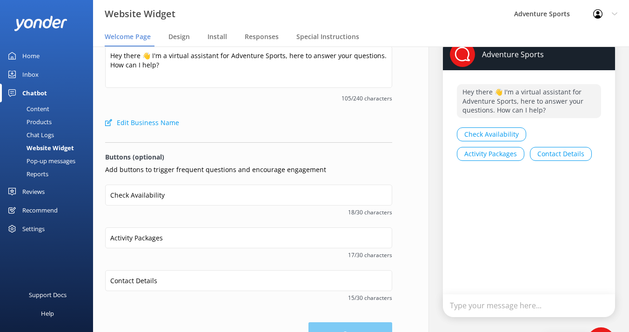
scroll to position [20, 0]
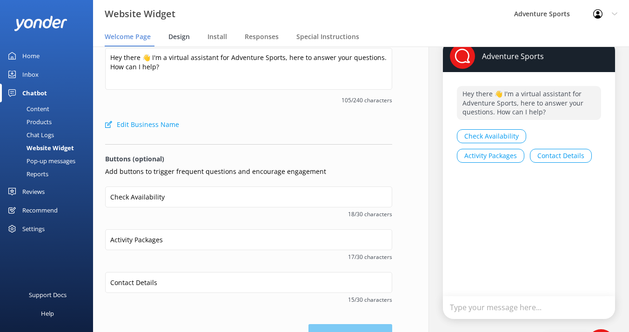
click at [177, 34] on span "Design" at bounding box center [178, 36] width 21 height 9
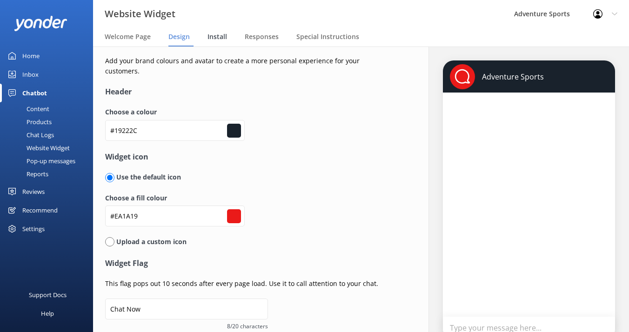
click at [217, 38] on span "Install" at bounding box center [218, 36] width 20 height 9
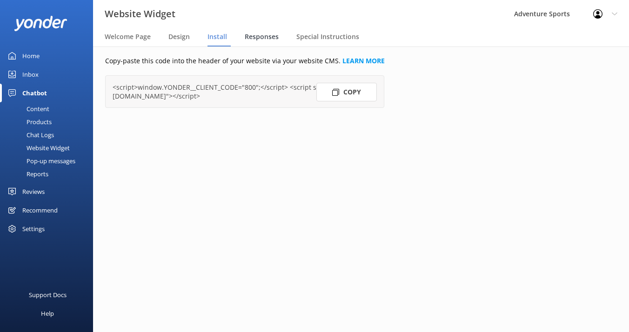
click at [261, 39] on span "Responses" at bounding box center [262, 36] width 34 height 9
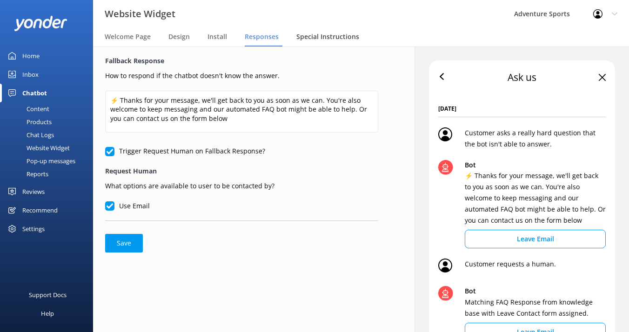
click at [330, 37] on span "Special Instructions" at bounding box center [327, 36] width 63 height 9
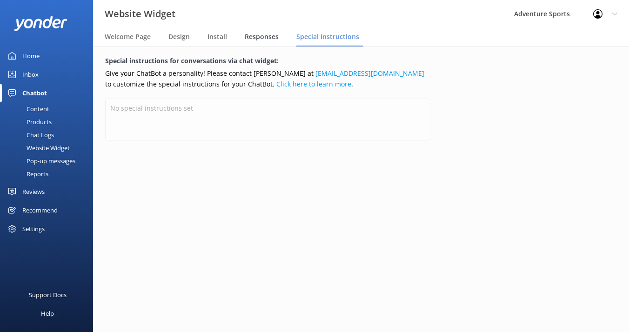
click at [266, 37] on span "Responses" at bounding box center [262, 36] width 34 height 9
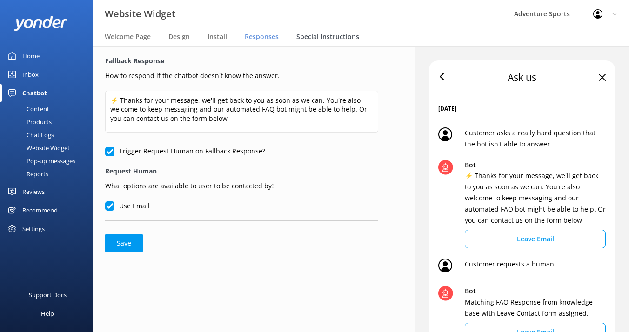
click at [315, 36] on span "Special Instructions" at bounding box center [327, 36] width 63 height 9
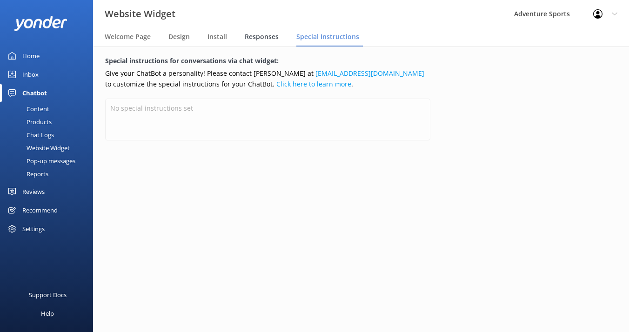
click at [264, 38] on span "Responses" at bounding box center [262, 36] width 34 height 9
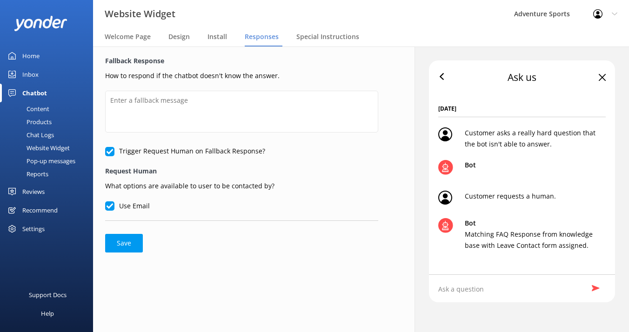
type textarea "⚡ Thanks for your message, we'll get back to you as soon as we can. You're also…"
checkbox input "true"
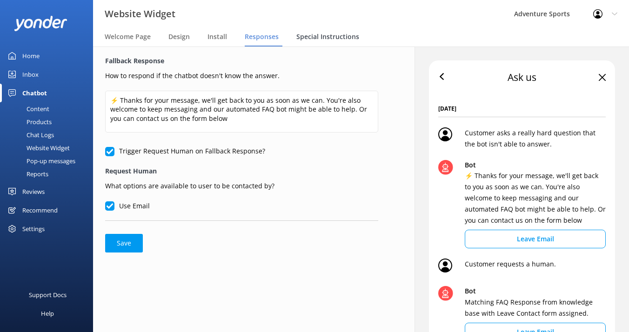
click at [325, 37] on span "Special Instructions" at bounding box center [327, 36] width 63 height 9
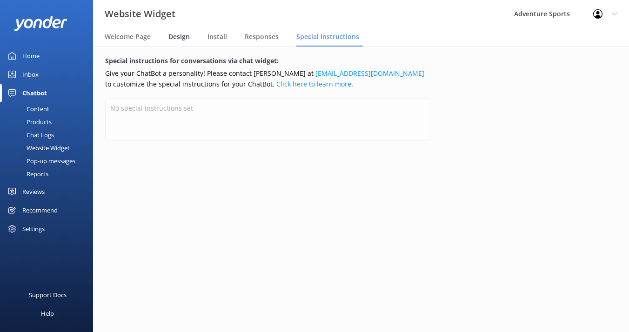
click at [173, 36] on span "Design" at bounding box center [178, 36] width 21 height 9
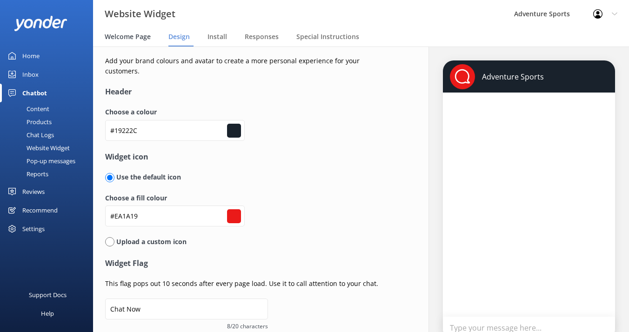
click at [137, 37] on span "Welcome Page" at bounding box center [128, 36] width 46 height 9
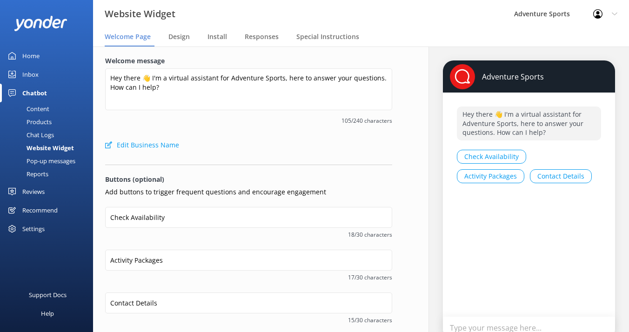
scroll to position [8, 0]
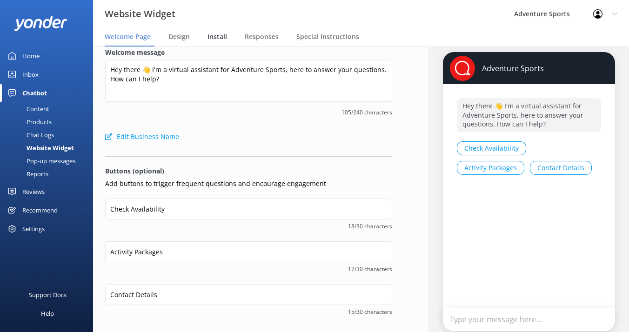
click at [217, 38] on span "Install" at bounding box center [218, 36] width 20 height 9
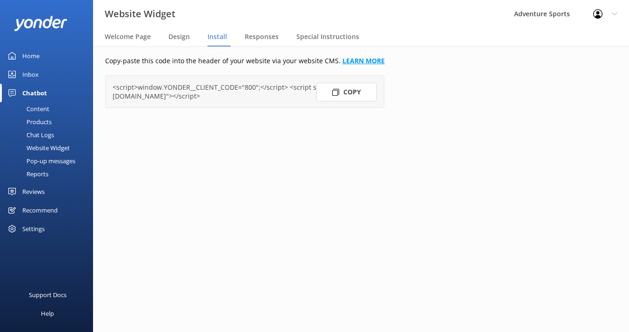
click at [357, 61] on link "LEARN MORE" at bounding box center [363, 60] width 42 height 9
click at [351, 94] on button "Copy" at bounding box center [346, 92] width 60 height 19
